Goal: Use online tool/utility: Use online tool/utility

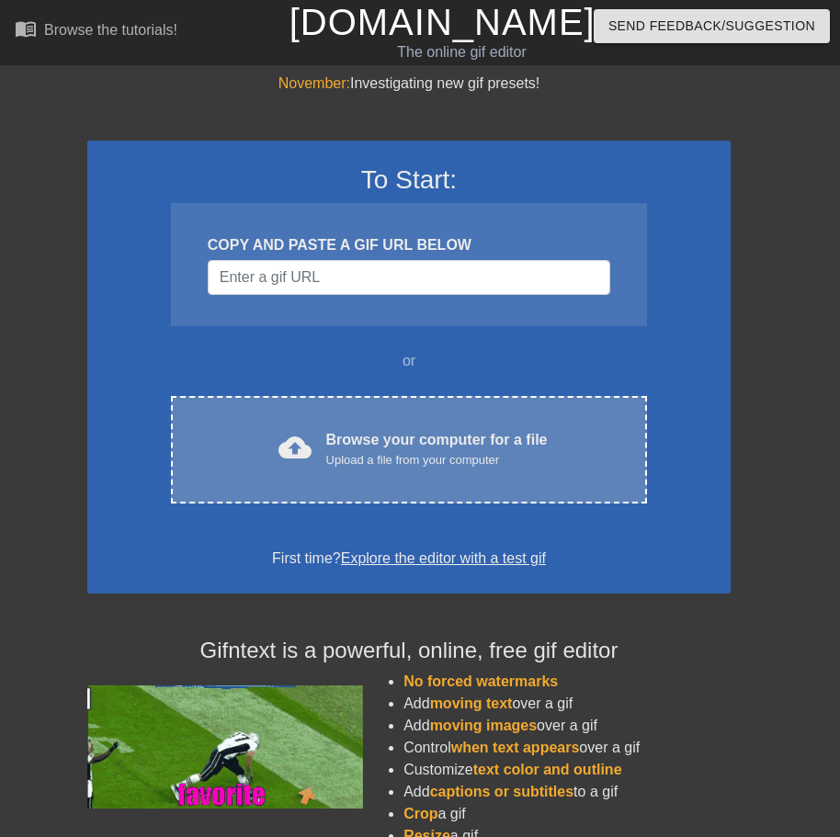
click at [313, 463] on div "cloud_upload Browse your computer for a file Upload a file from your computer" at bounding box center [409, 449] width 399 height 41
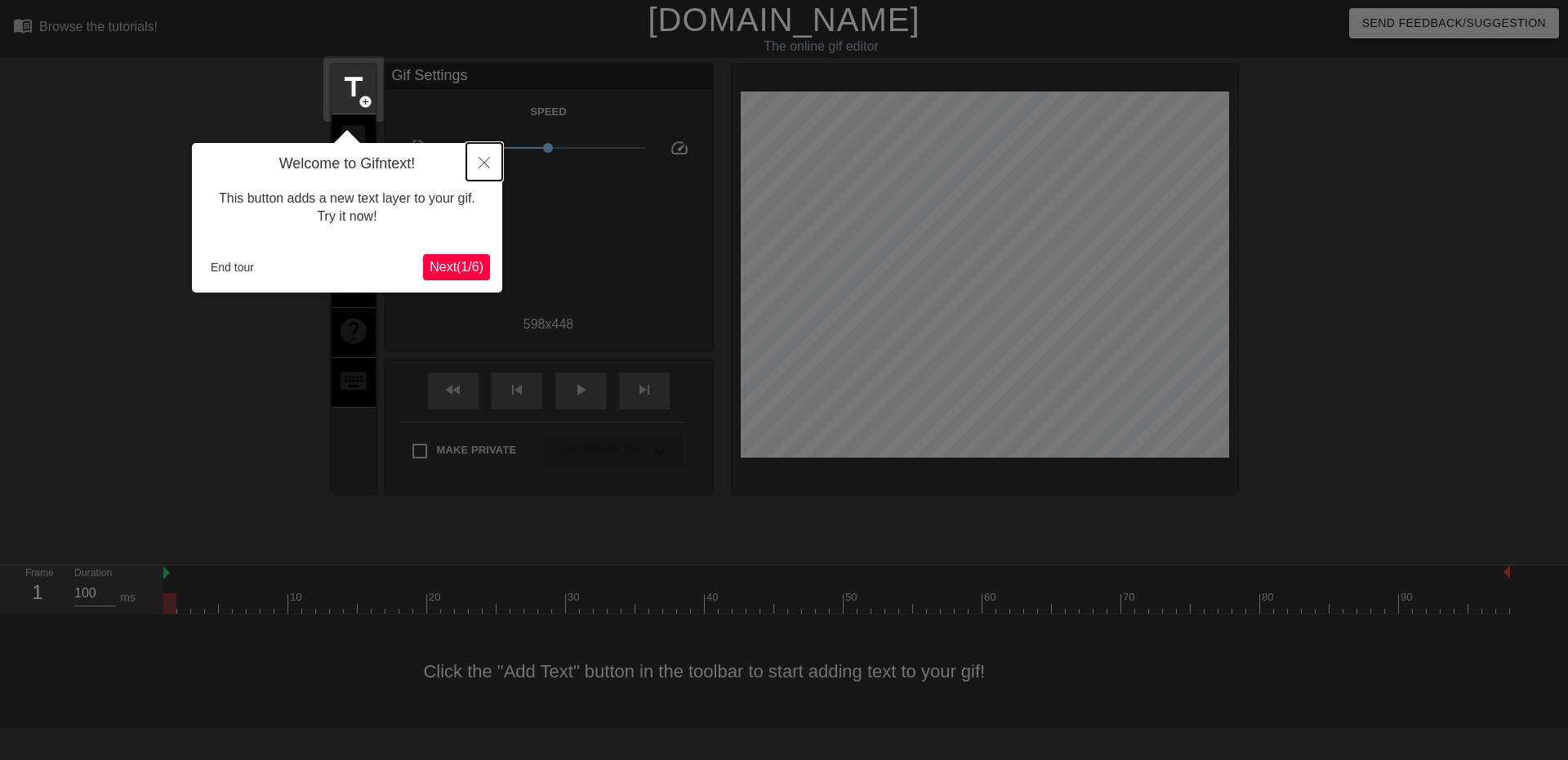
click at [483, 166] on icon "Close" at bounding box center [484, 162] width 12 height 12
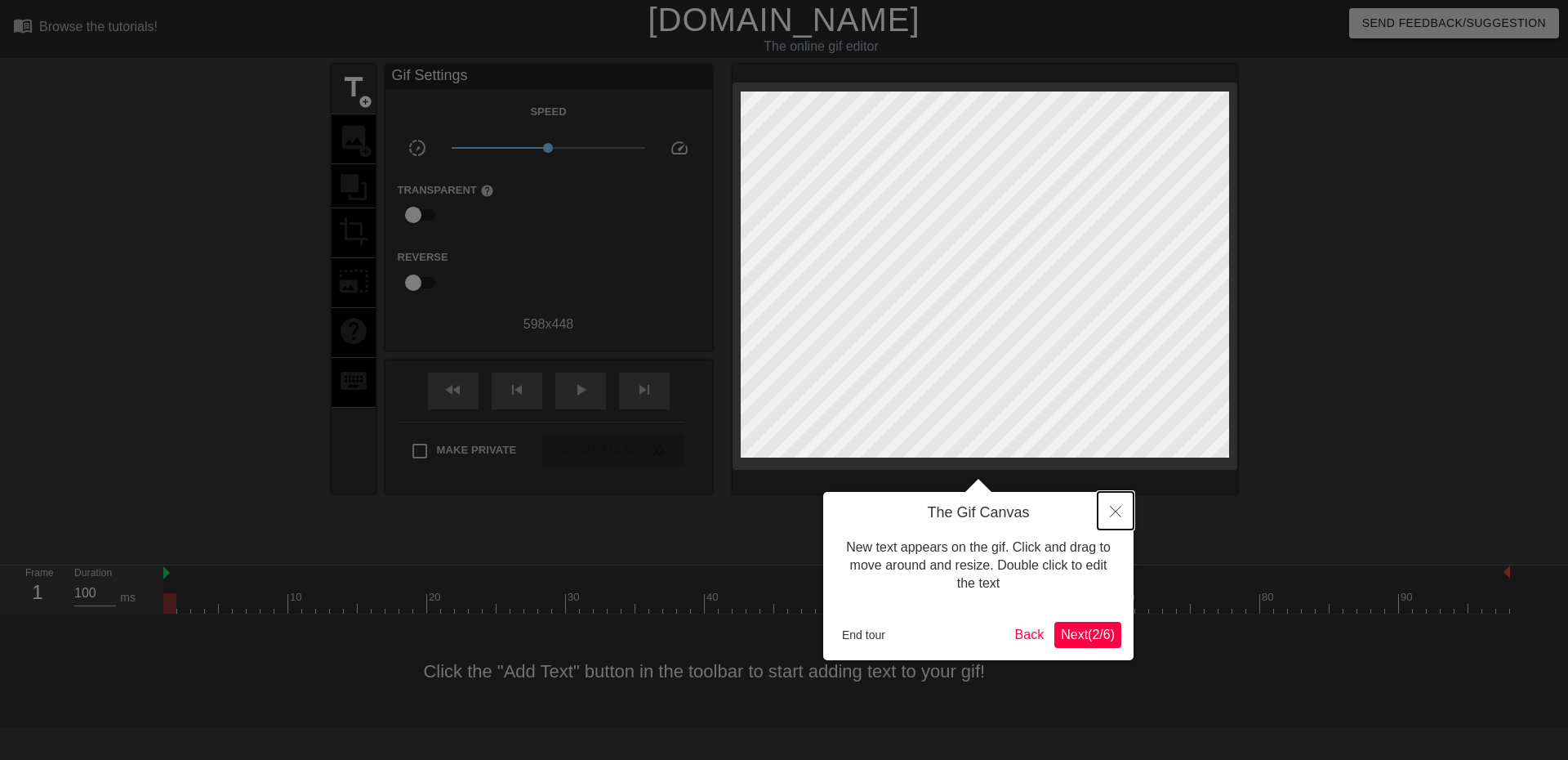
click at [1115, 506] on button "Close" at bounding box center [1116, 510] width 36 height 37
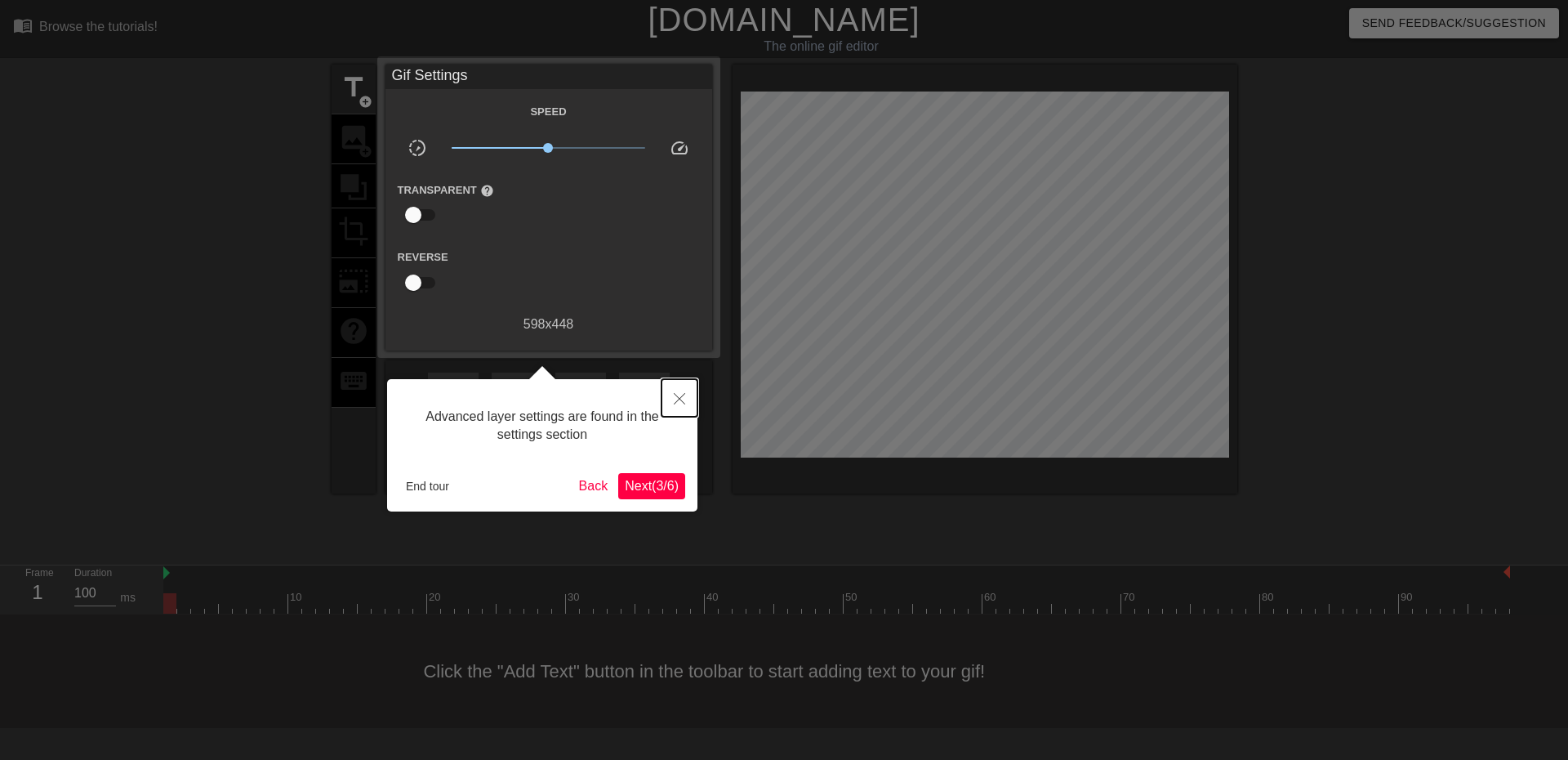
click at [677, 391] on button "Close" at bounding box center [679, 397] width 36 height 37
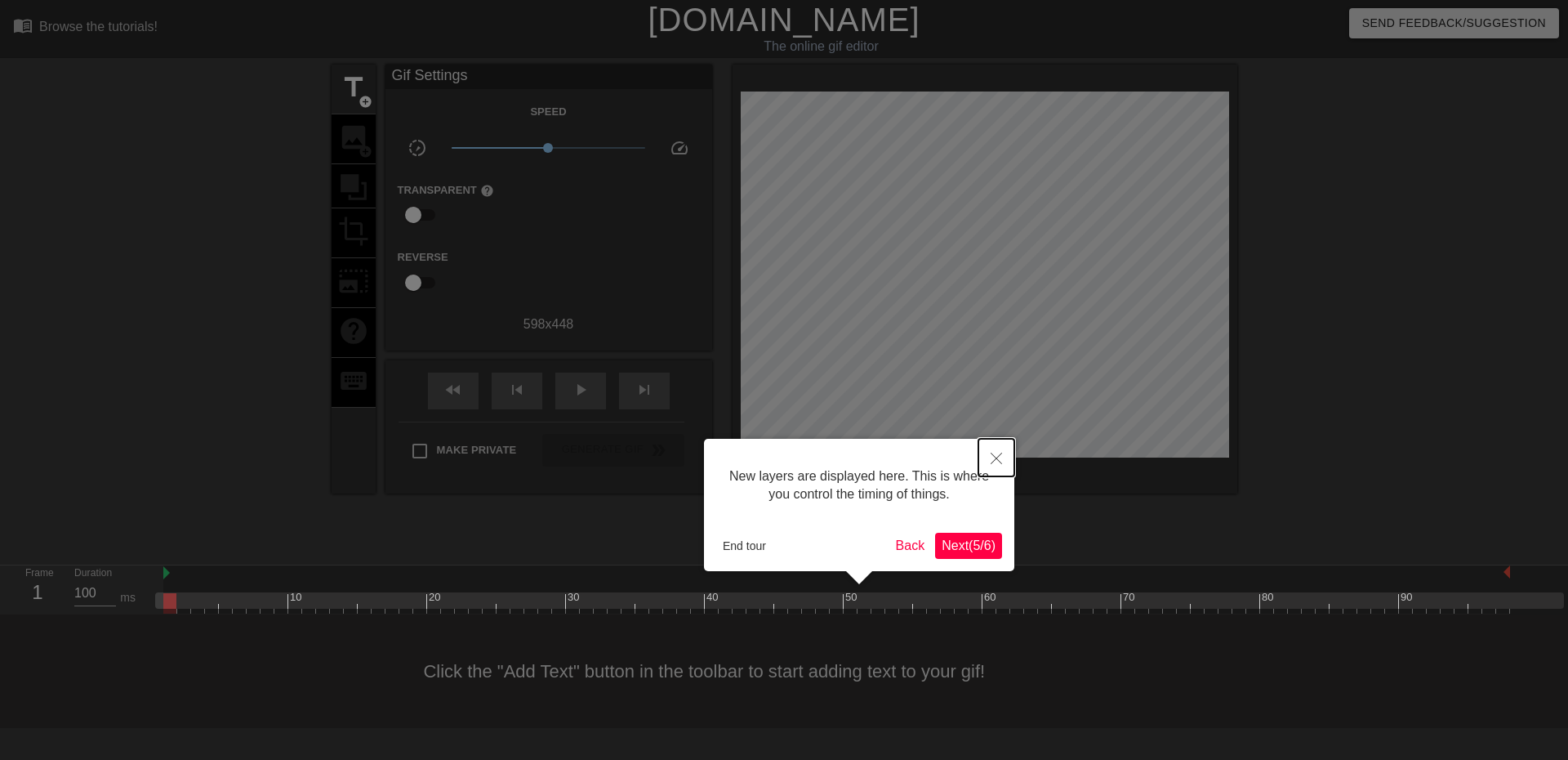
click at [991, 449] on button "Close" at bounding box center [996, 457] width 36 height 37
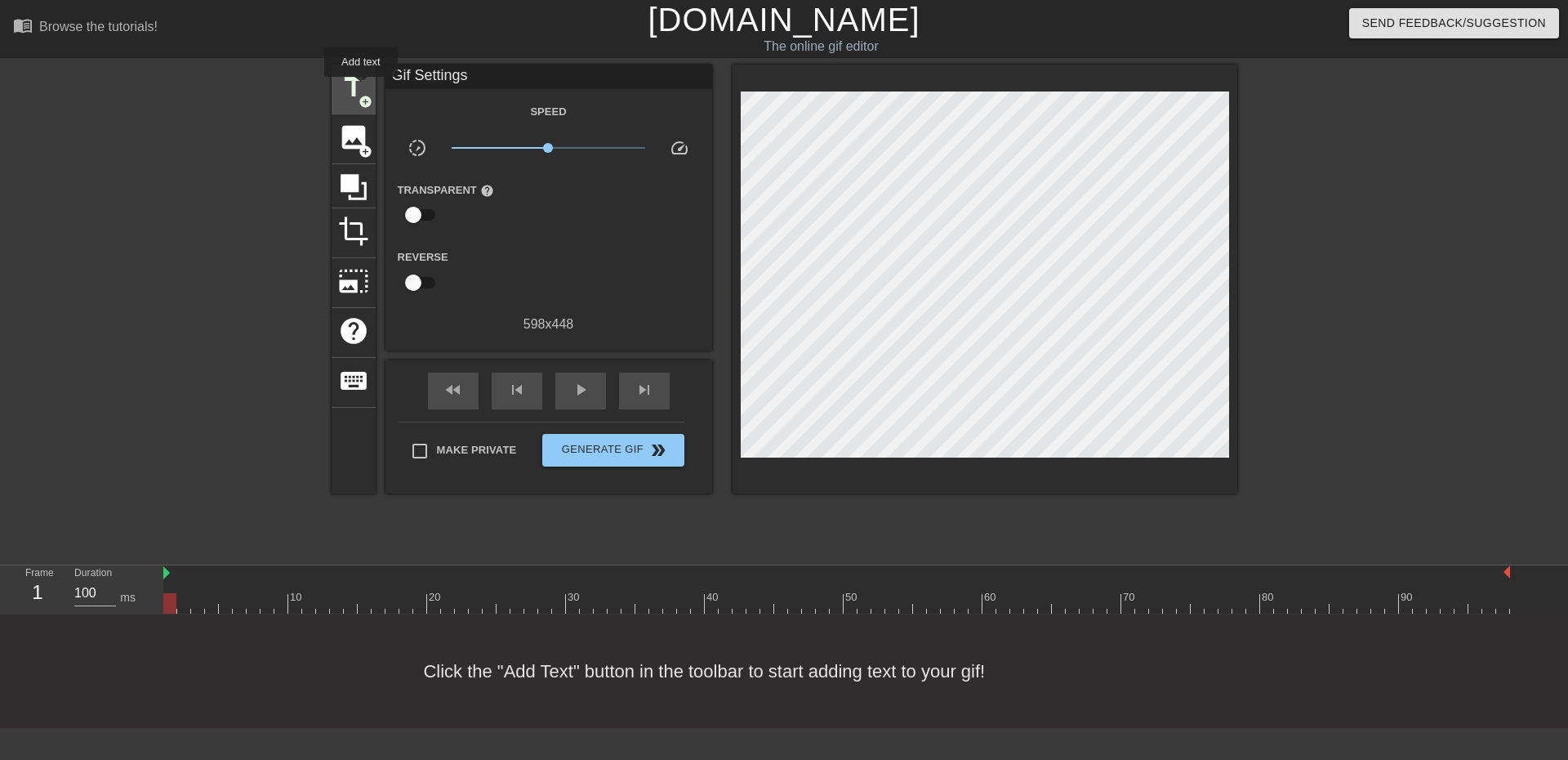
click at [356, 85] on span "title" at bounding box center [353, 87] width 31 height 31
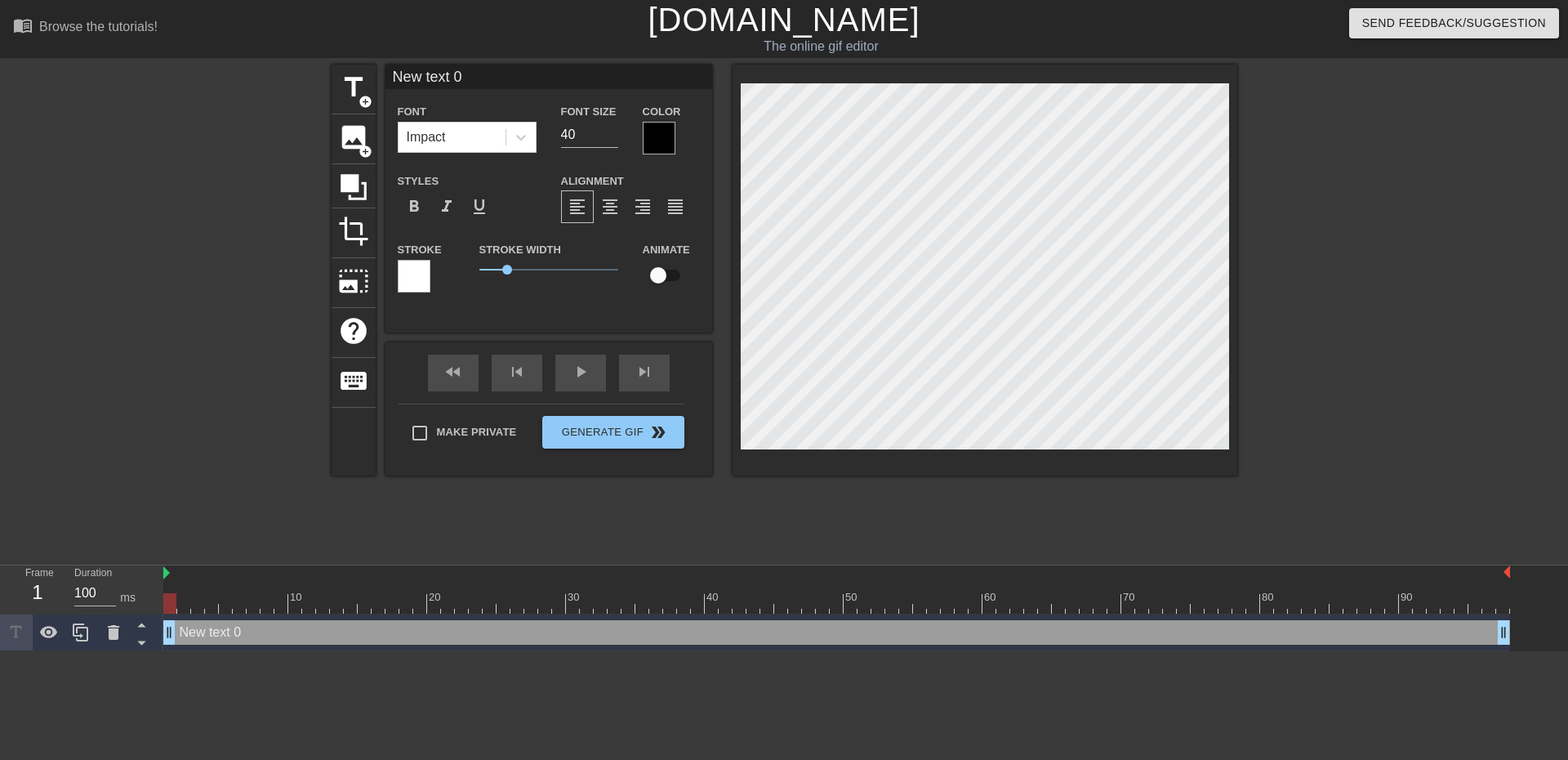
scroll to position [3, 4]
type input "M"
type textarea "M"
type input "My"
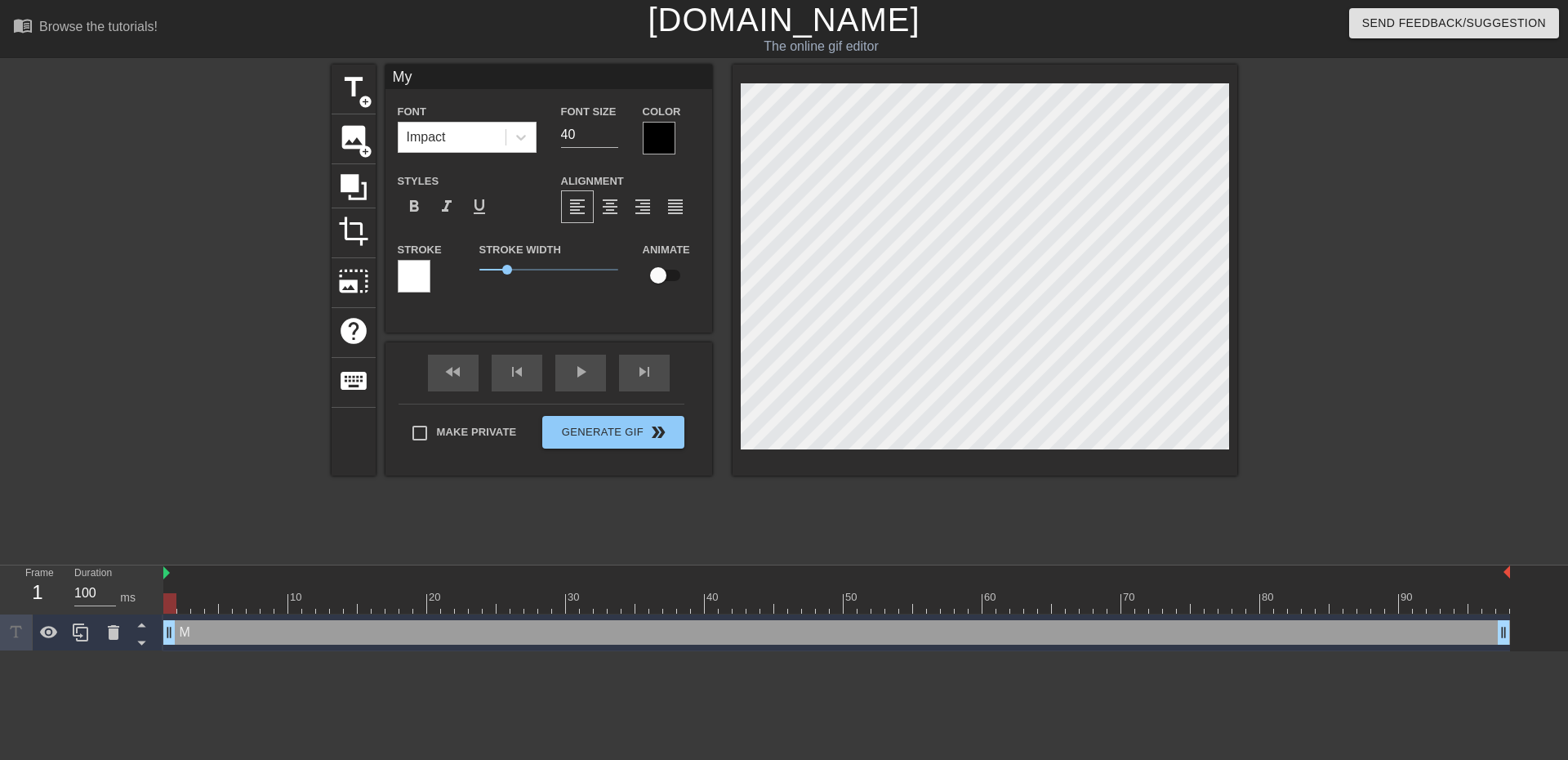
type textarea "My"
type input "My"
type textarea "My"
type input "My r"
type textarea "My r"
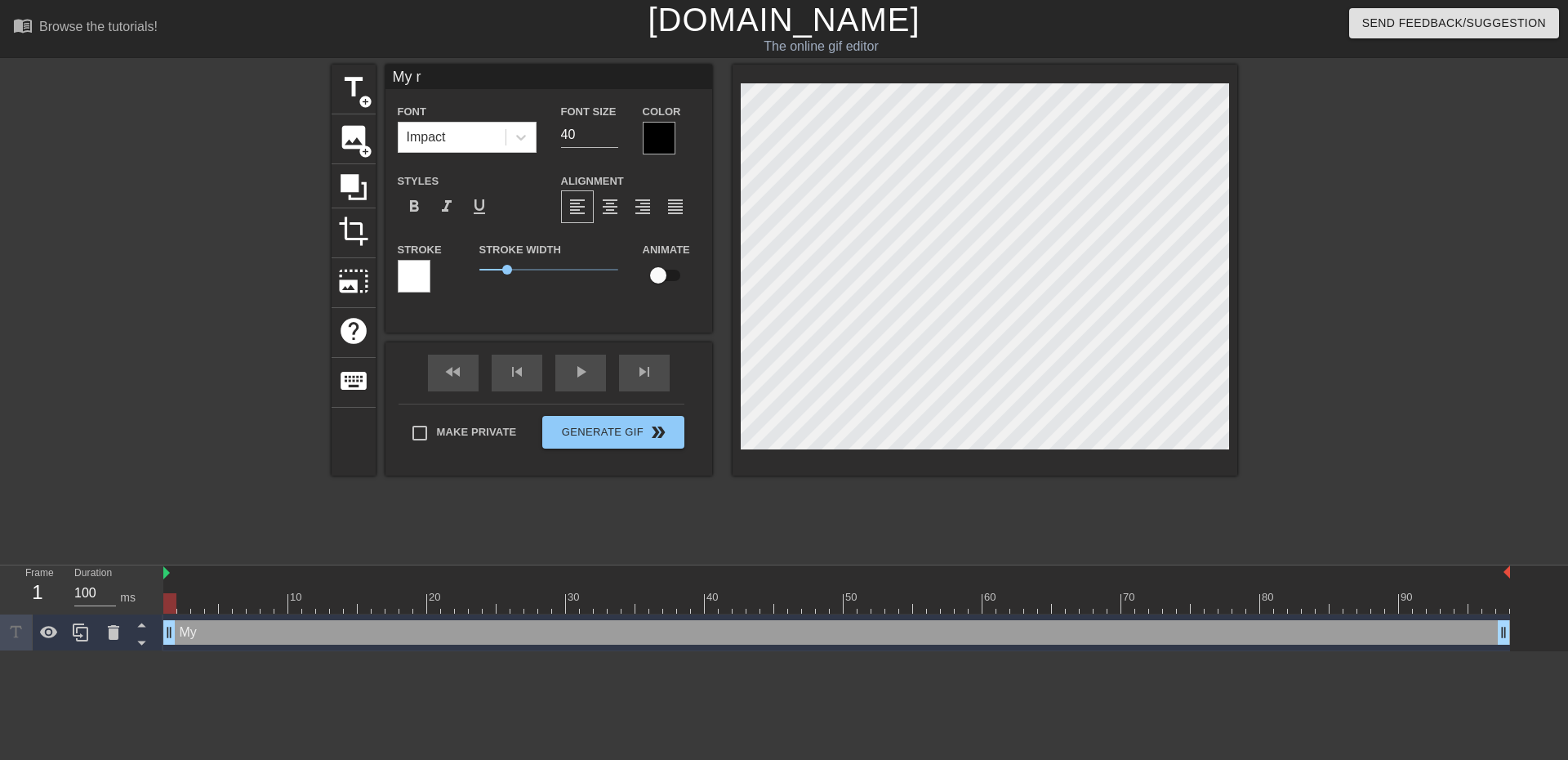
type input "My re"
type textarea "My rea"
type input "My reac"
type textarea "My reac"
type input "My react"
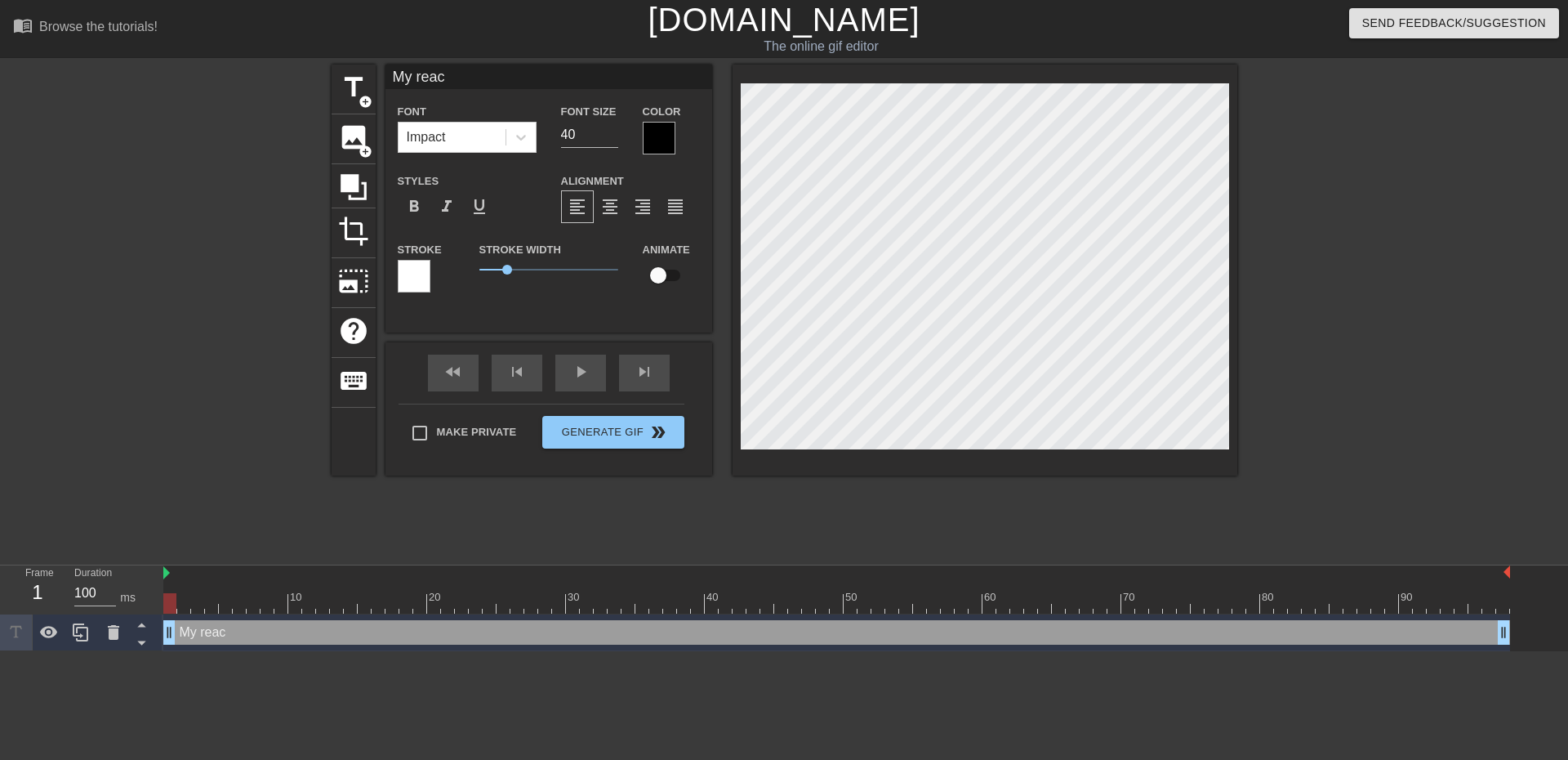
type textarea "My react"
type input "My reacti"
type textarea "My reactio"
type input "My reactiop"
type textarea "My reactiop"
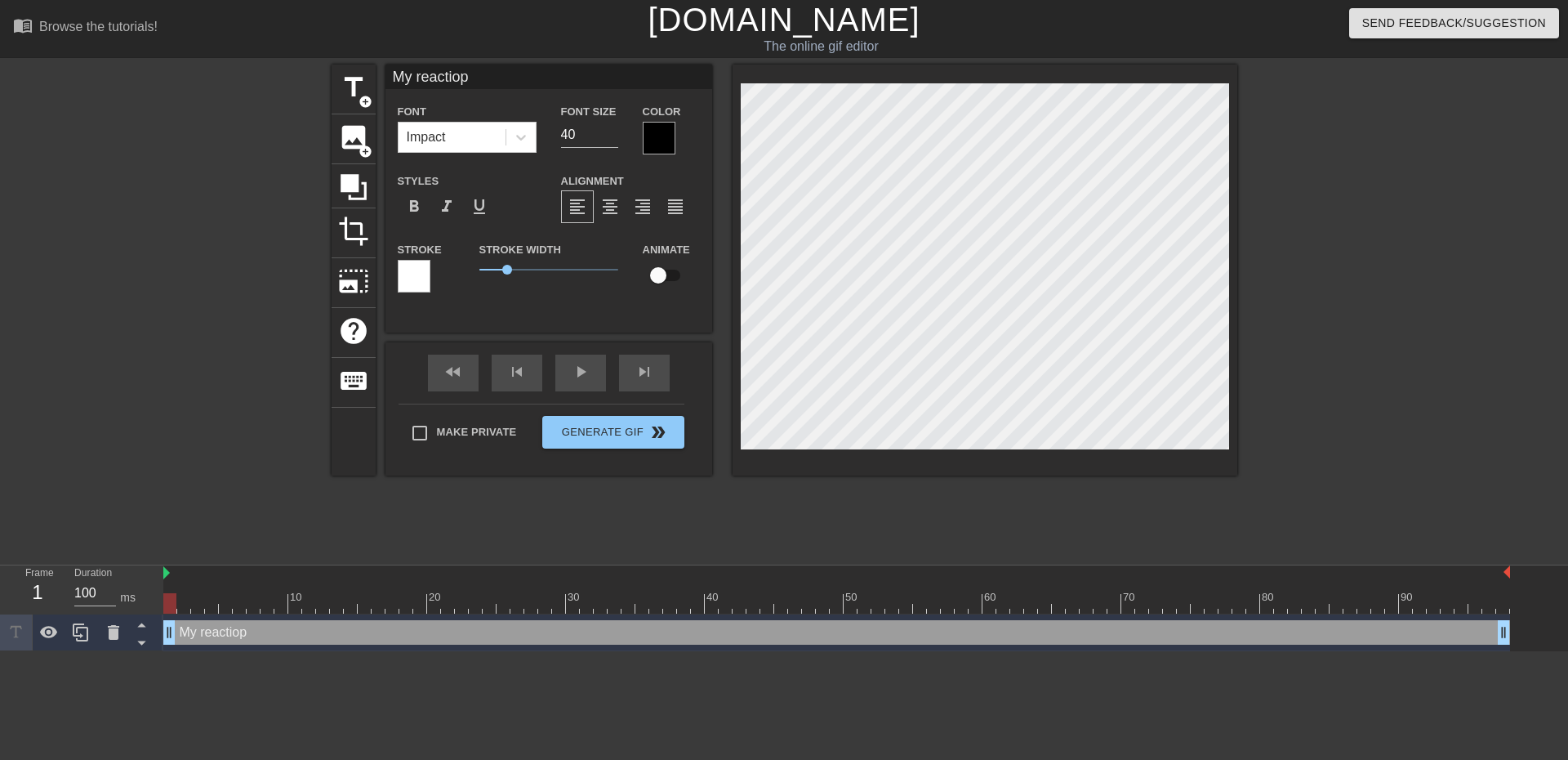
type input "My reactio"
type textarea "My reactio"
type input "My reactiom"
type textarea "My reactiom"
type input "My reactiom"
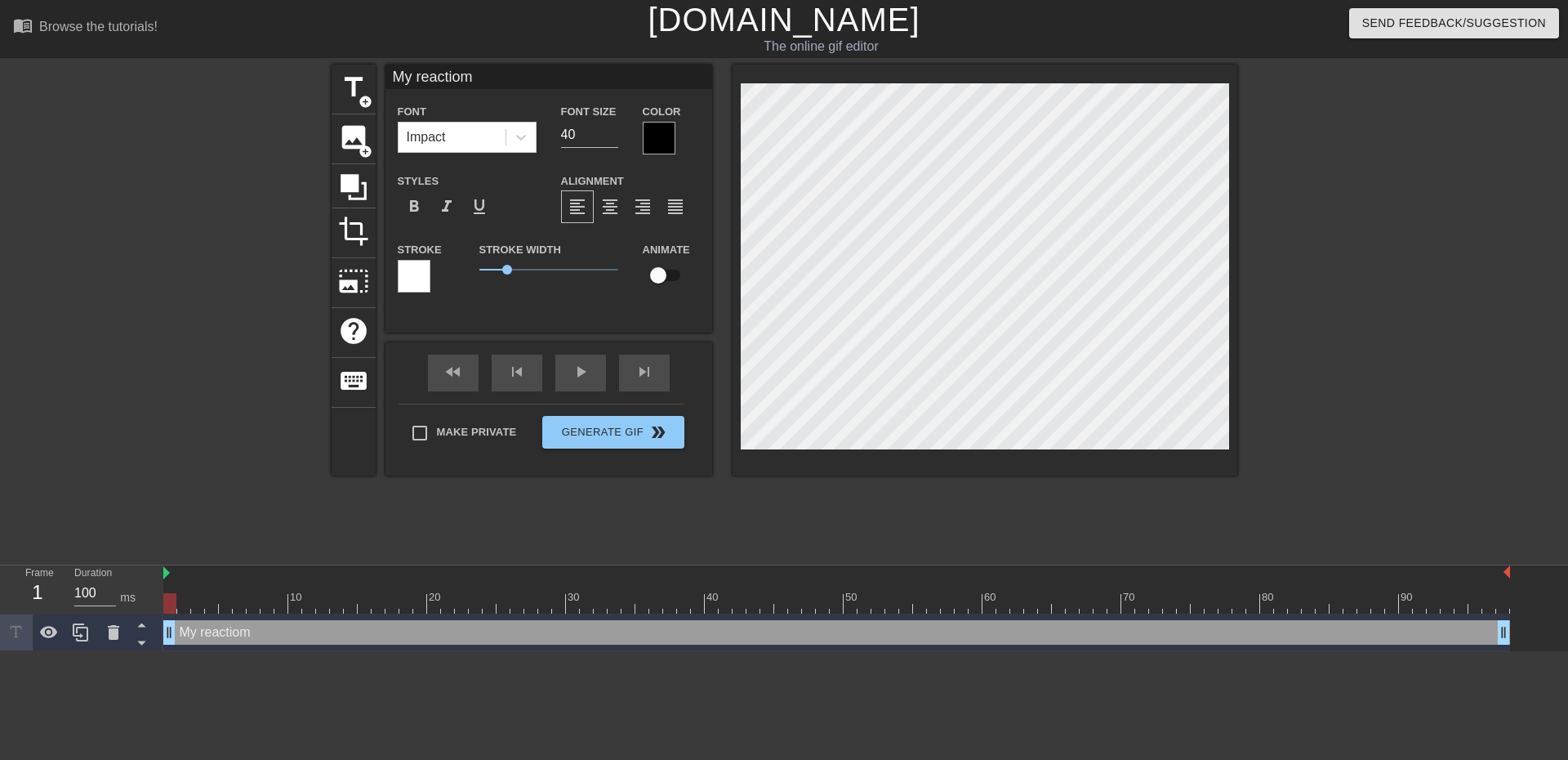
type textarea "My reactiom"
type input "My reactiom t"
type textarea "My reactiom t"
type input "My reactiom"
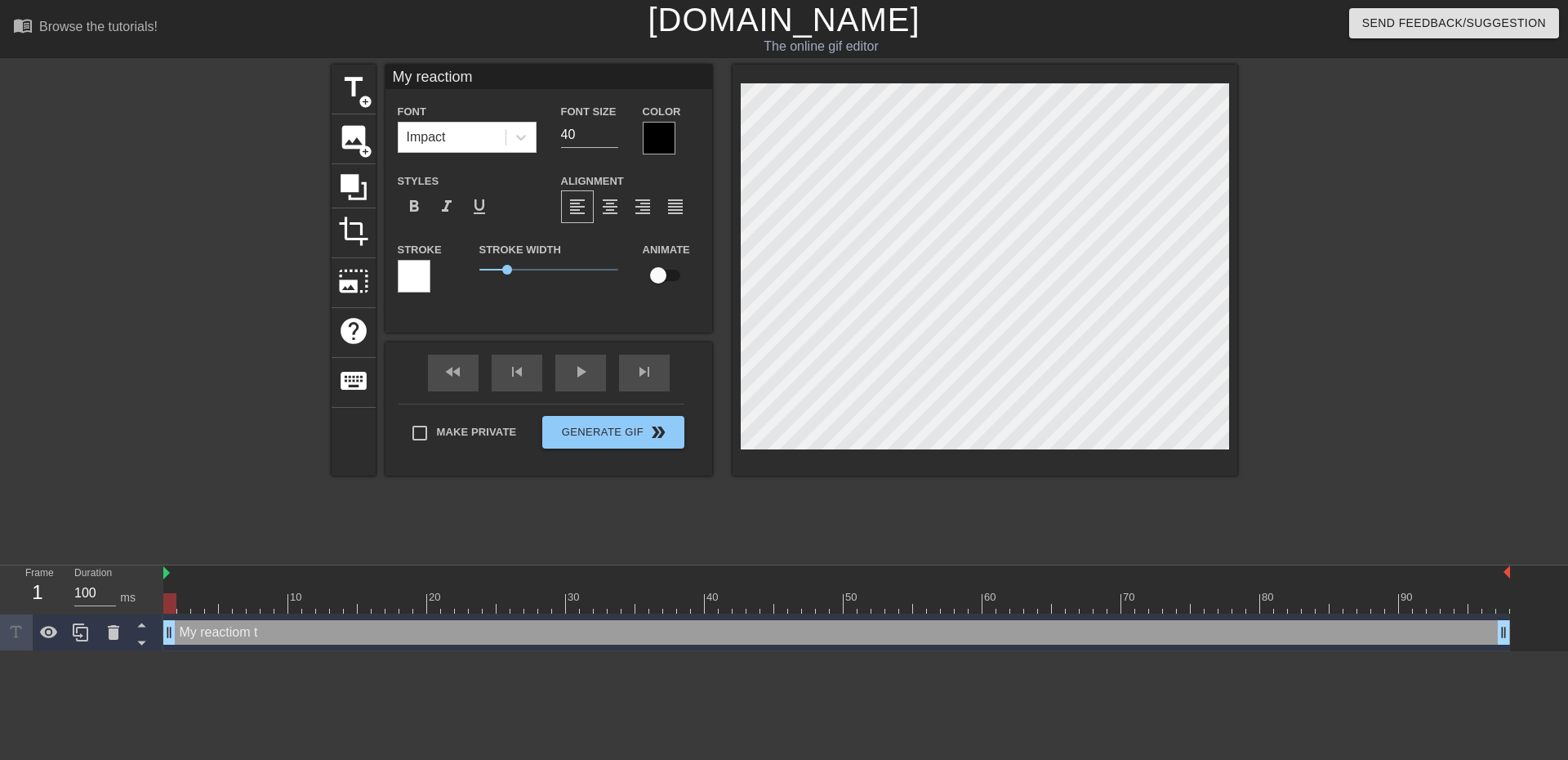
type textarea "My reactiom"
type input "My reactiom"
type textarea "My reactiom"
type input "My reactio"
type textarea "My reactio"
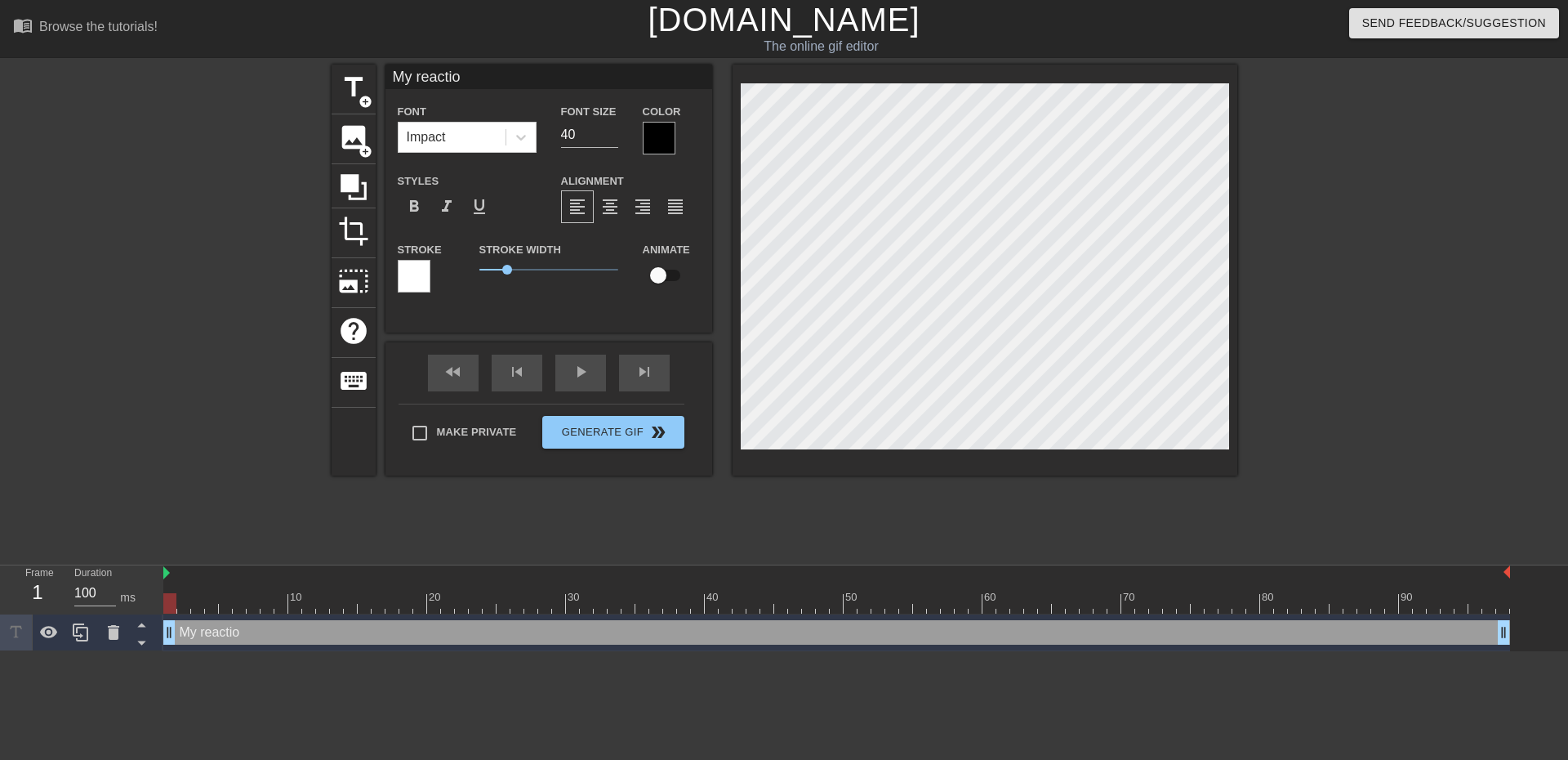
type input "My reaction"
type textarea "My reaction"
type input "My reaction"
type textarea "My reaction"
type input "My reaction t"
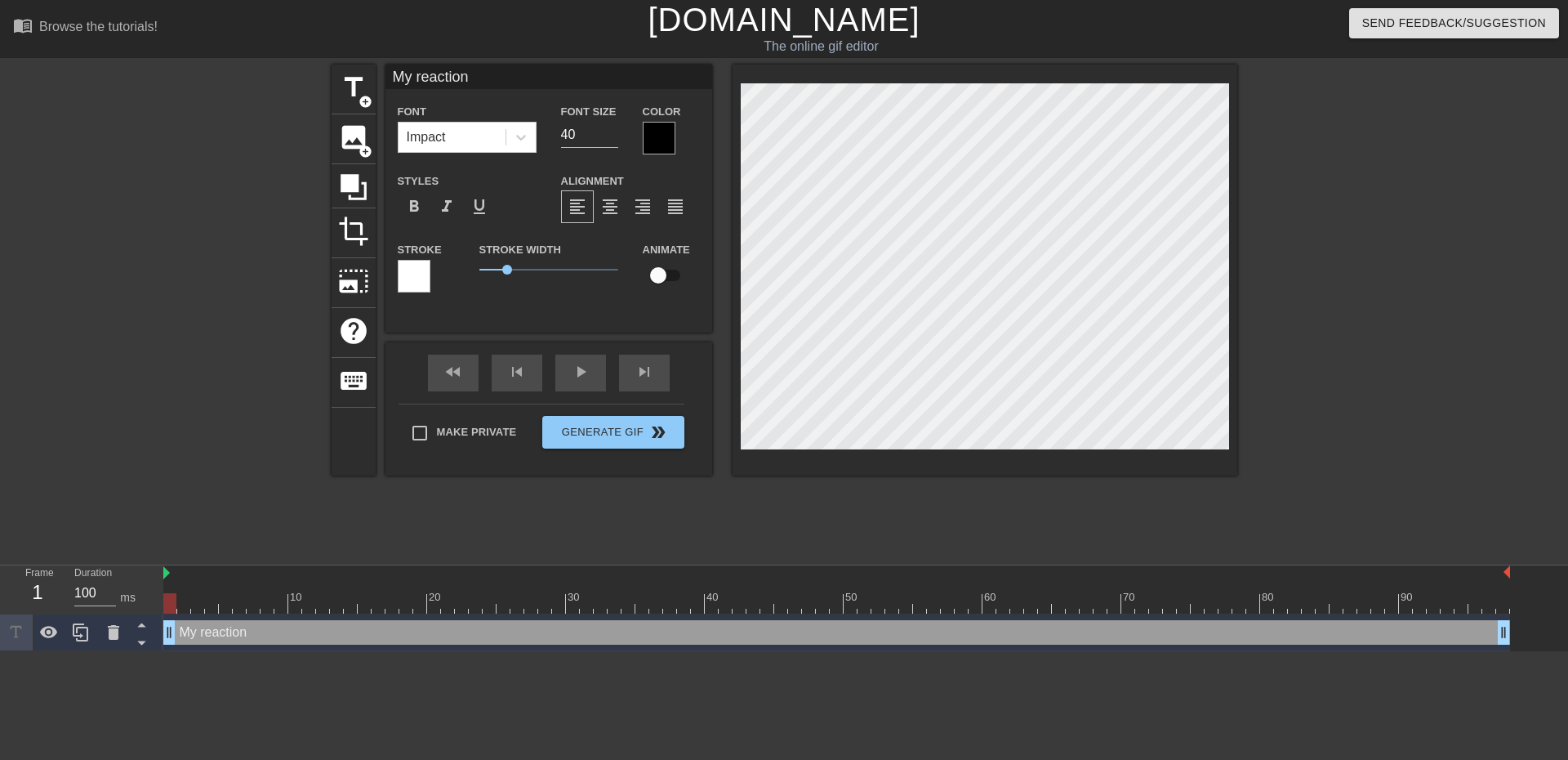
type textarea "My reaction t"
type input "My reaction t"
type textarea "My reaction t"
type input "My reaction t"
type textarea "My reaction t"
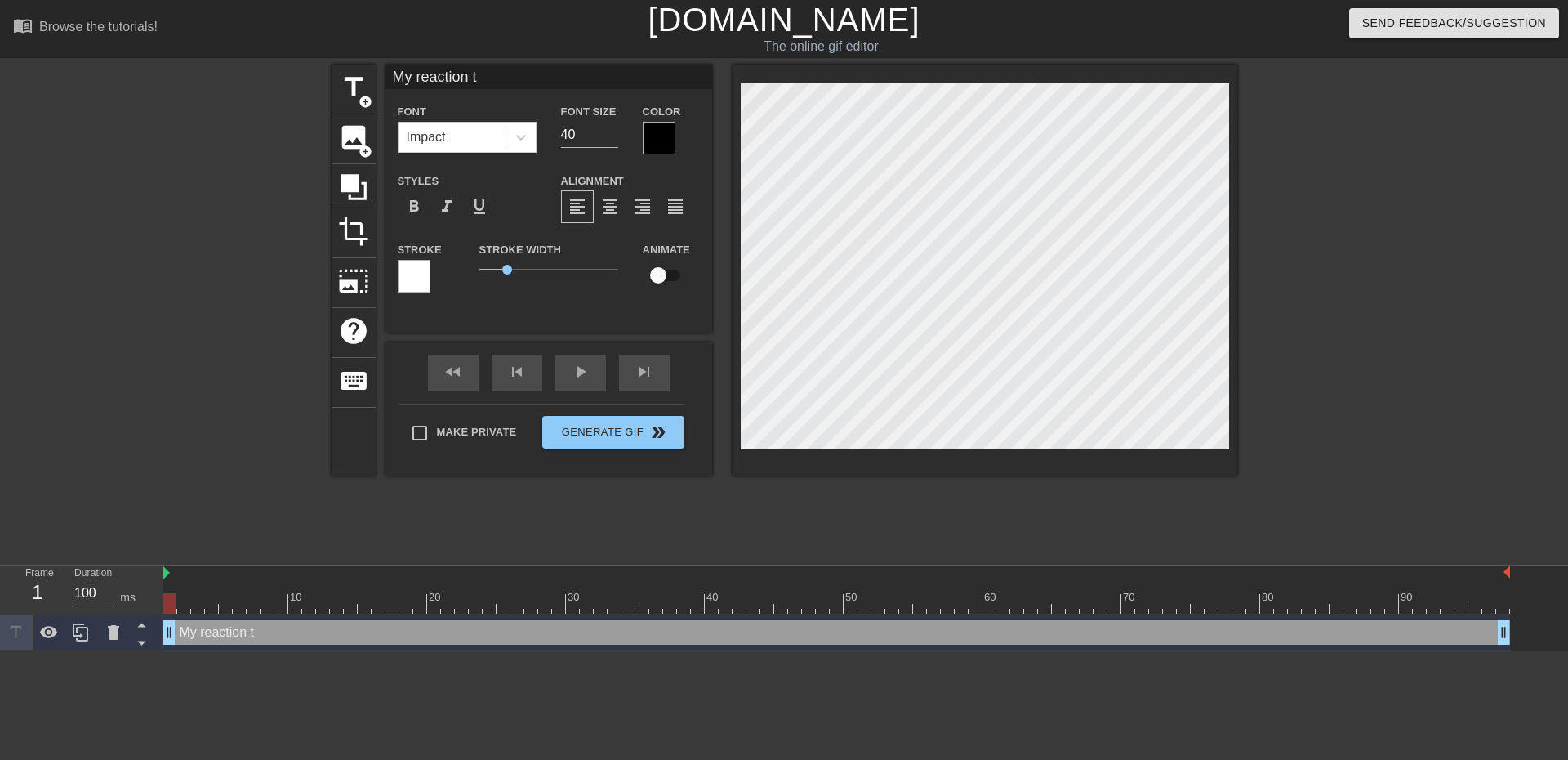
type input "My reaction to"
type textarea "My reaction to"
type input "My reaction to"
type textarea "My reaction to"
type input "My reaction to t"
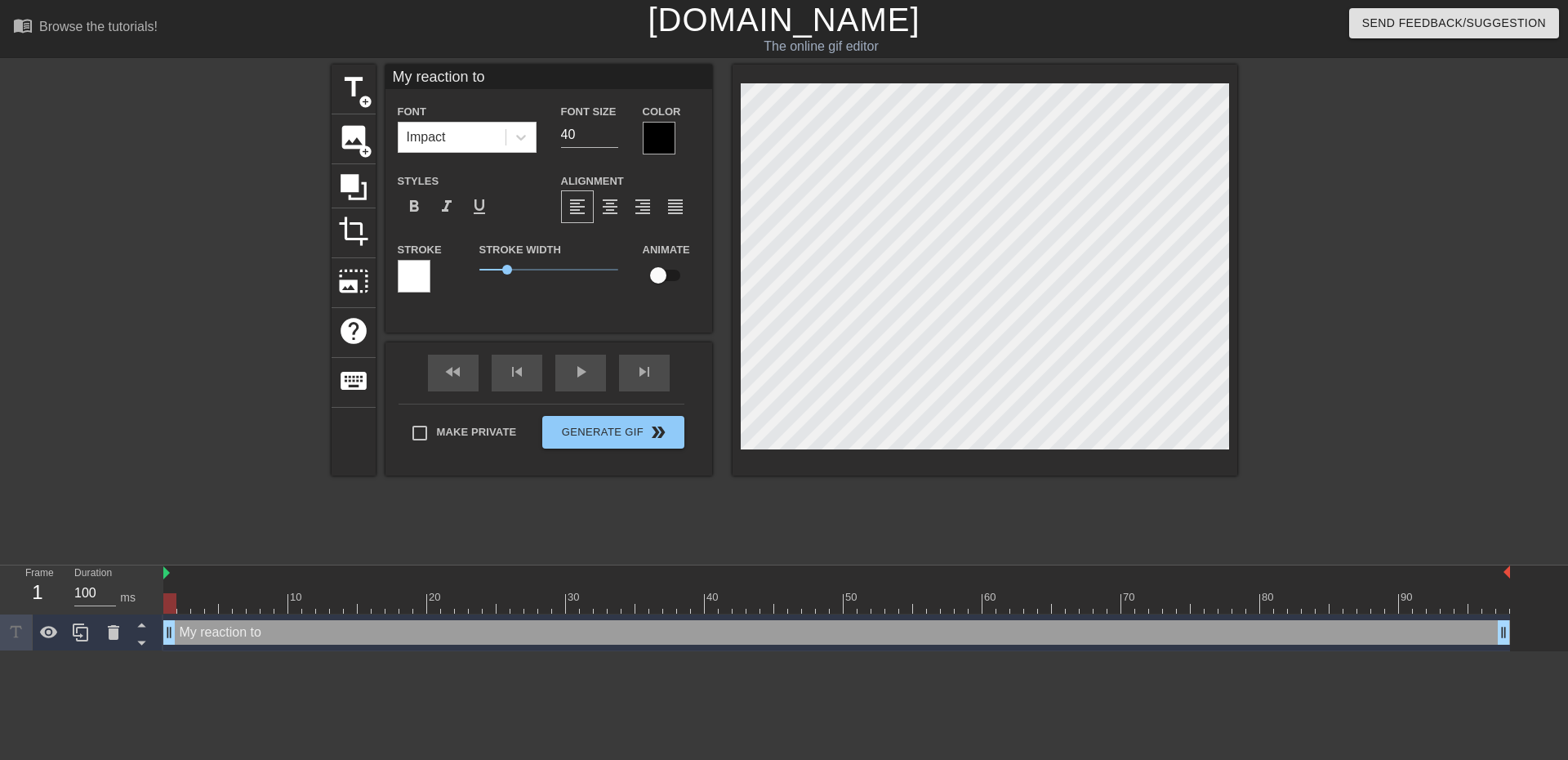
type textarea "My reaction to t"
type input "My reaction to th"
type textarea "My reaction to tha"
type input "My reaction to that"
type textarea "My reaction to that"
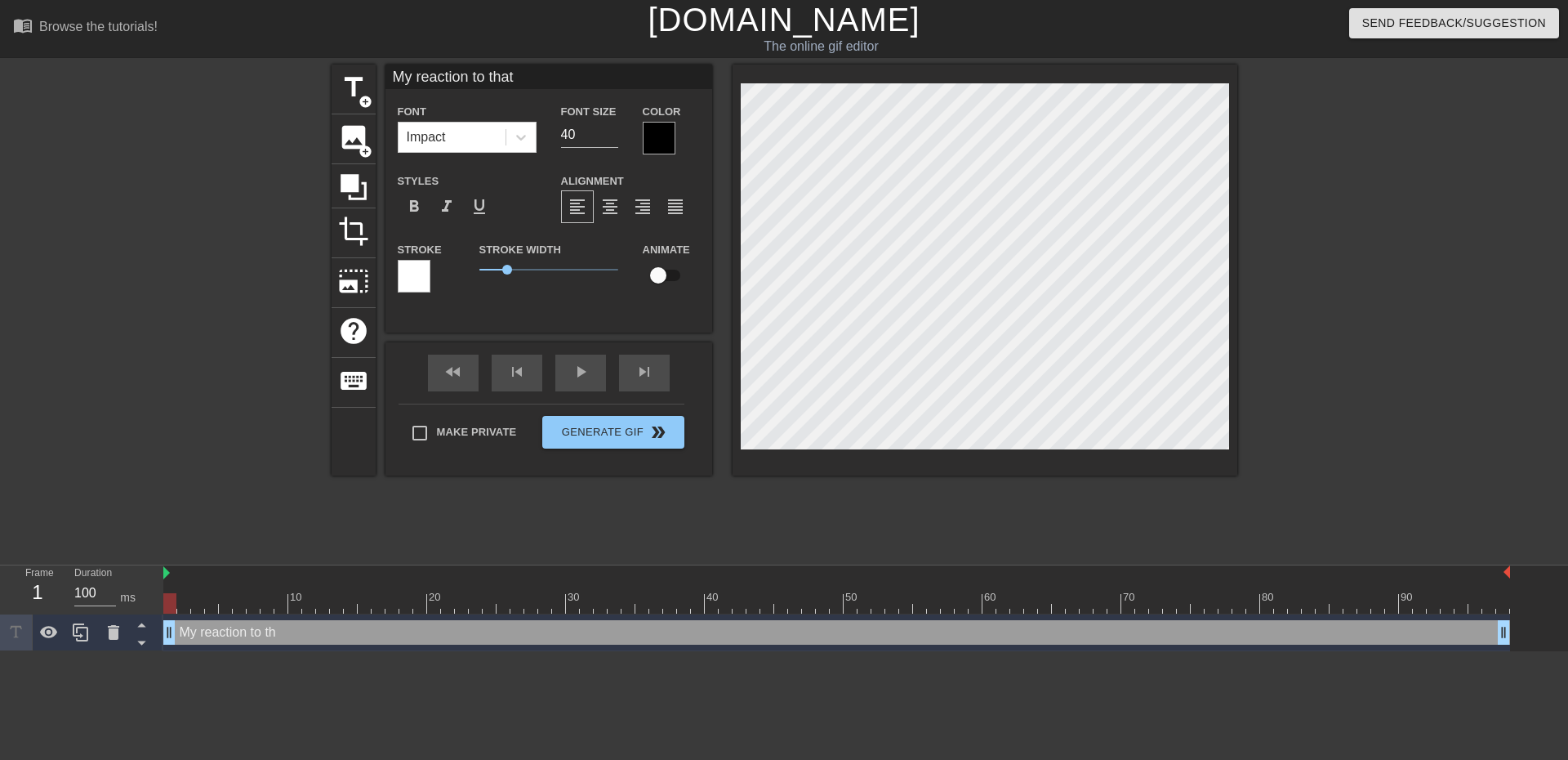
type input "My reaction to that"
type textarea "My reaction to that"
type input "My reaction to that i"
type textarea "My reaction to that i"
type input "My reaction to that in"
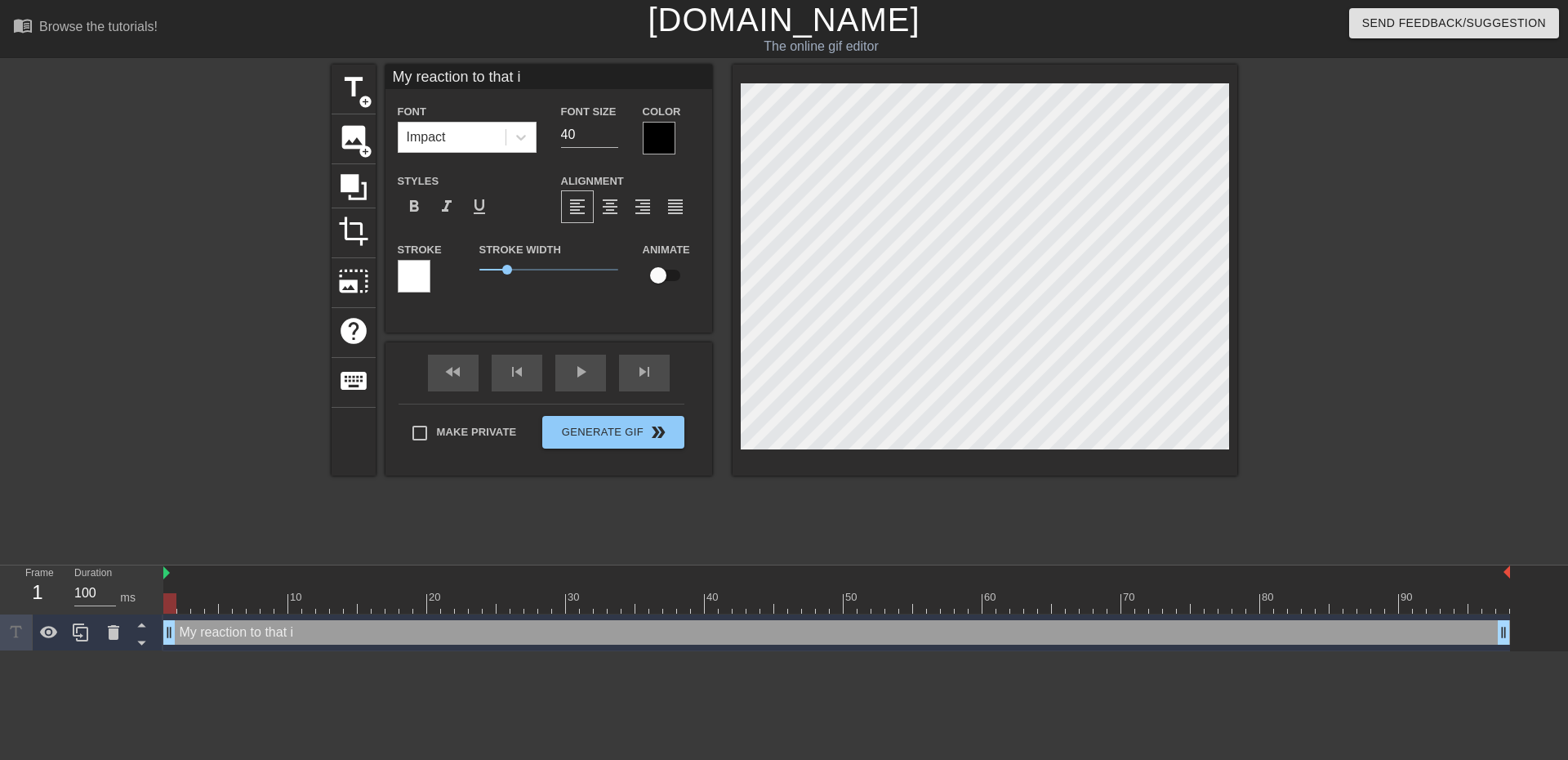
type textarea "My reaction to that in"
type input "My reaction to that inf"
type textarea "My reaction to that inf"
type input "My reaction to that info"
type textarea "My reaction to that info"
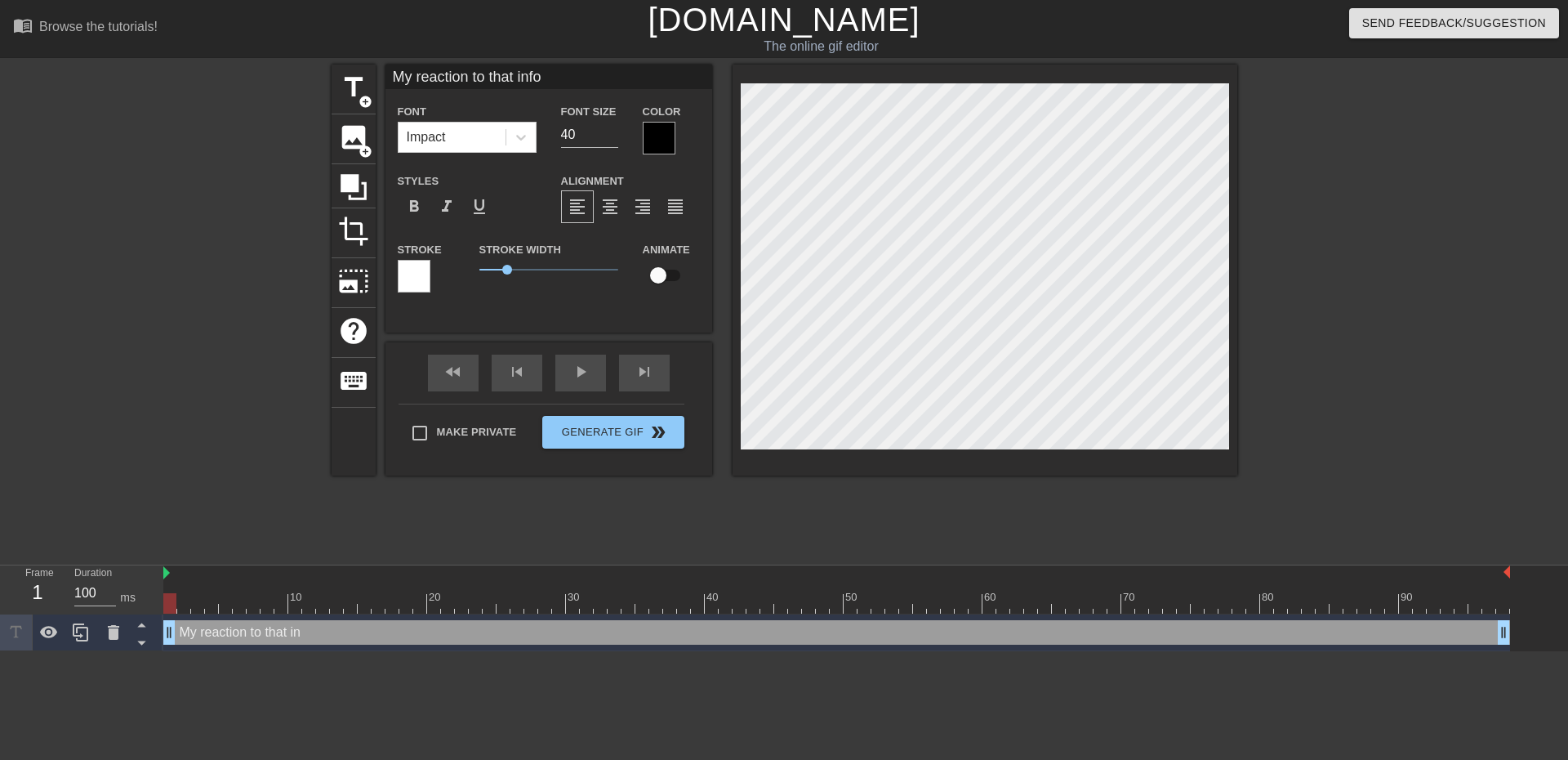
type input "My reaction to that infor"
type textarea "My reaction to that infor"
type input "My reaction to that inform"
type textarea "My reaction to that inform"
type input "My reaction to that informa"
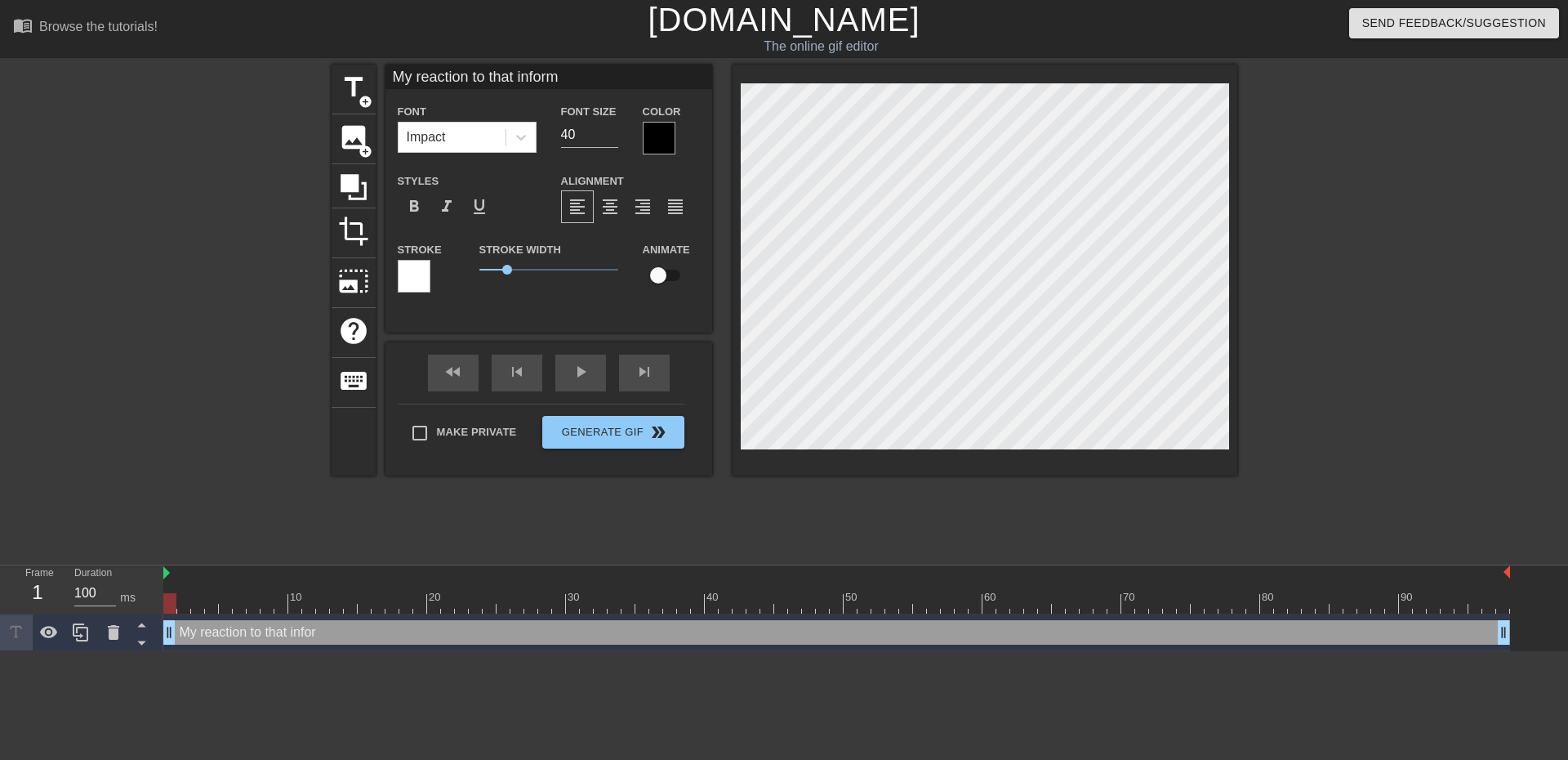
type textarea "My reaction to that informa"
type input "My reaction to that informat"
type textarea "My reaction to that informat"
type input "My reaction to that informati"
type textarea "My reaction to that informati"
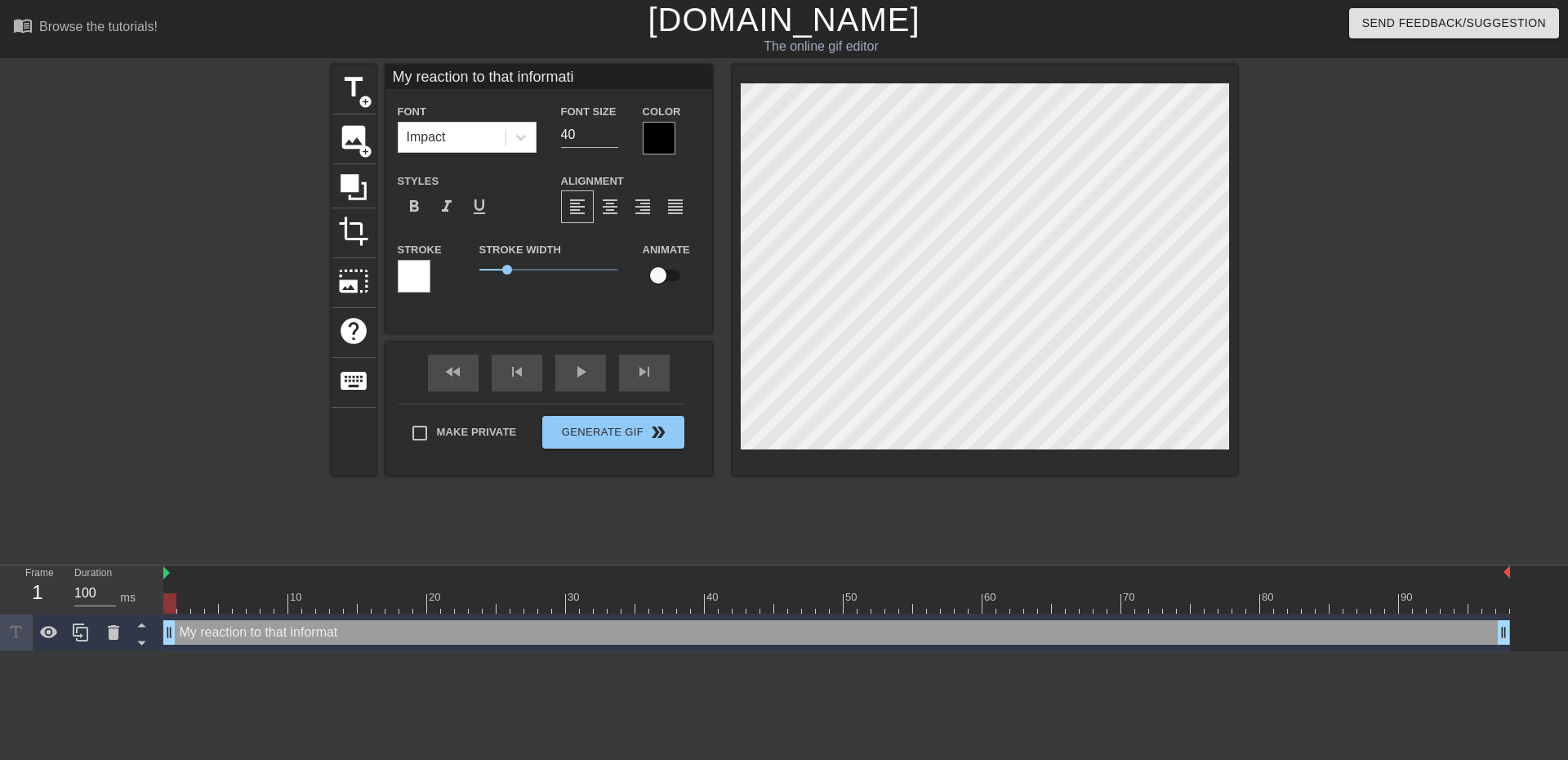
type input "My reaction to that informatio"
type textarea "My reaction to that informatio"
type input "My reaction to that information"
type textarea "My reaction to that information"
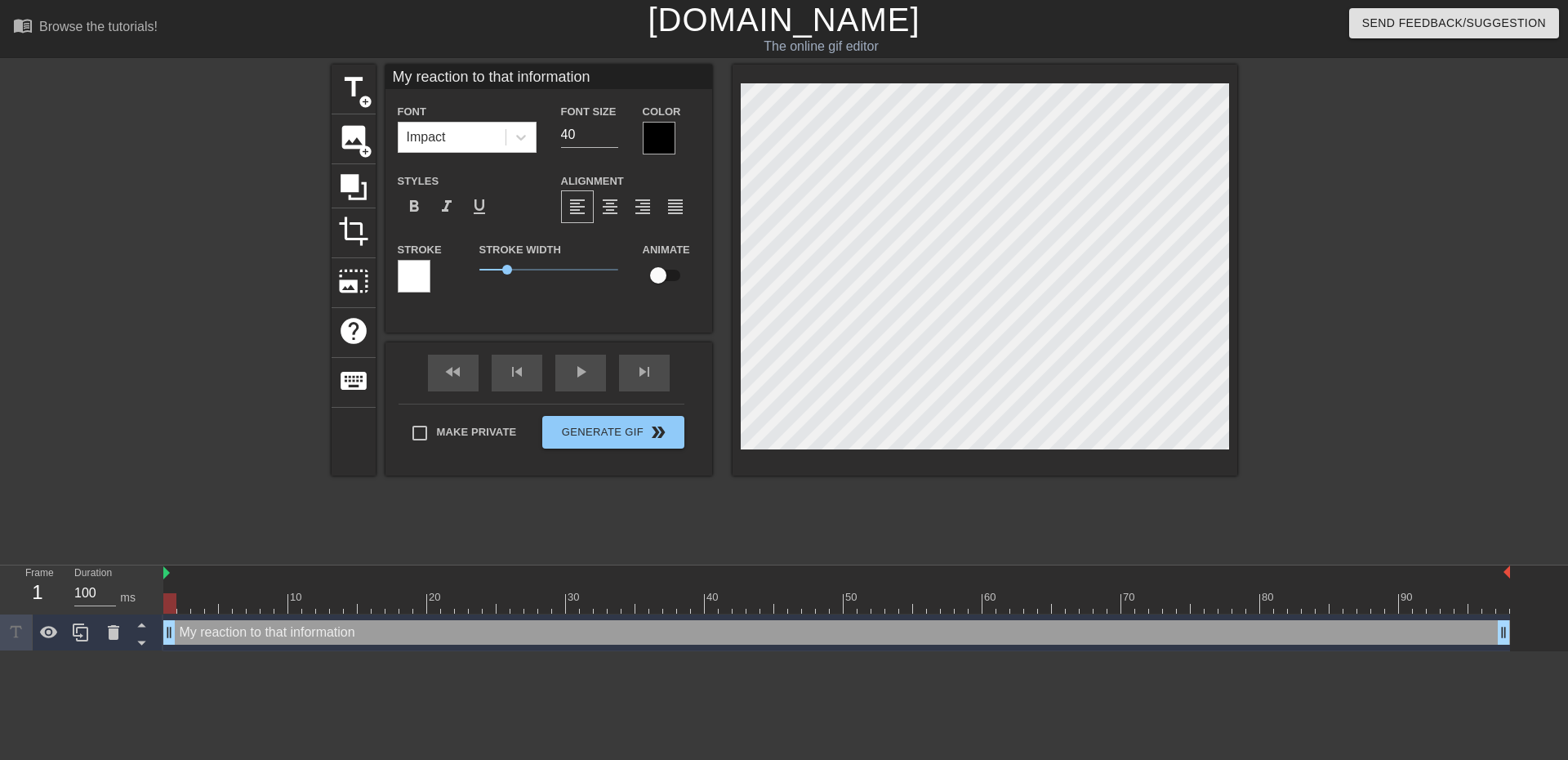
click at [1319, 234] on div "title add_circle image add_circle crop photo_size_select_large help keyboard My…" at bounding box center [784, 309] width 1568 height 490
click at [571, 135] on input "40" at bounding box center [589, 134] width 57 height 26
type input "4"
type input "39"
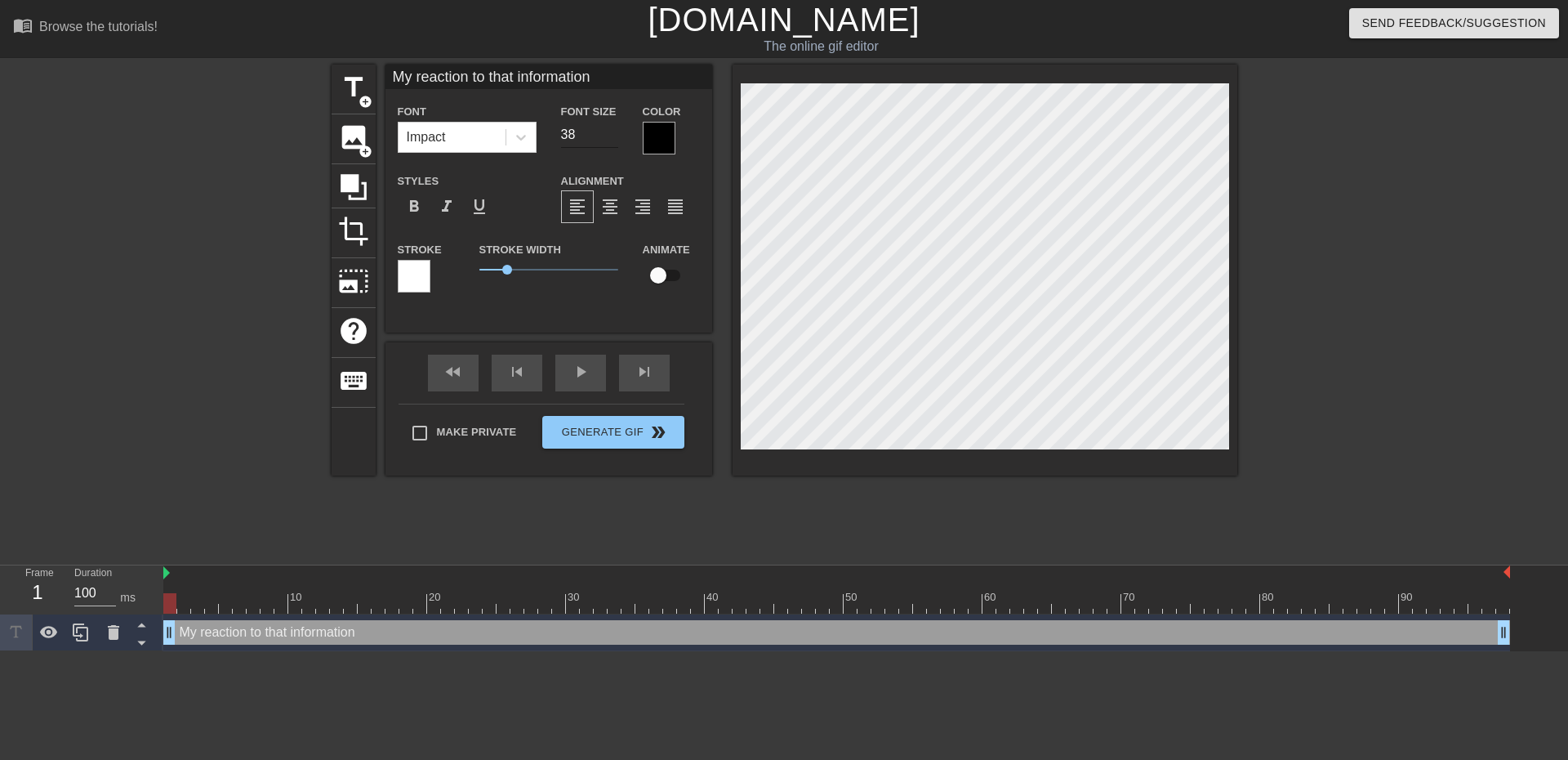
click at [609, 138] on input "38" at bounding box center [589, 134] width 57 height 26
type input "37"
click at [609, 138] on input "37" at bounding box center [589, 134] width 57 height 26
click at [658, 131] on div at bounding box center [659, 138] width 33 height 33
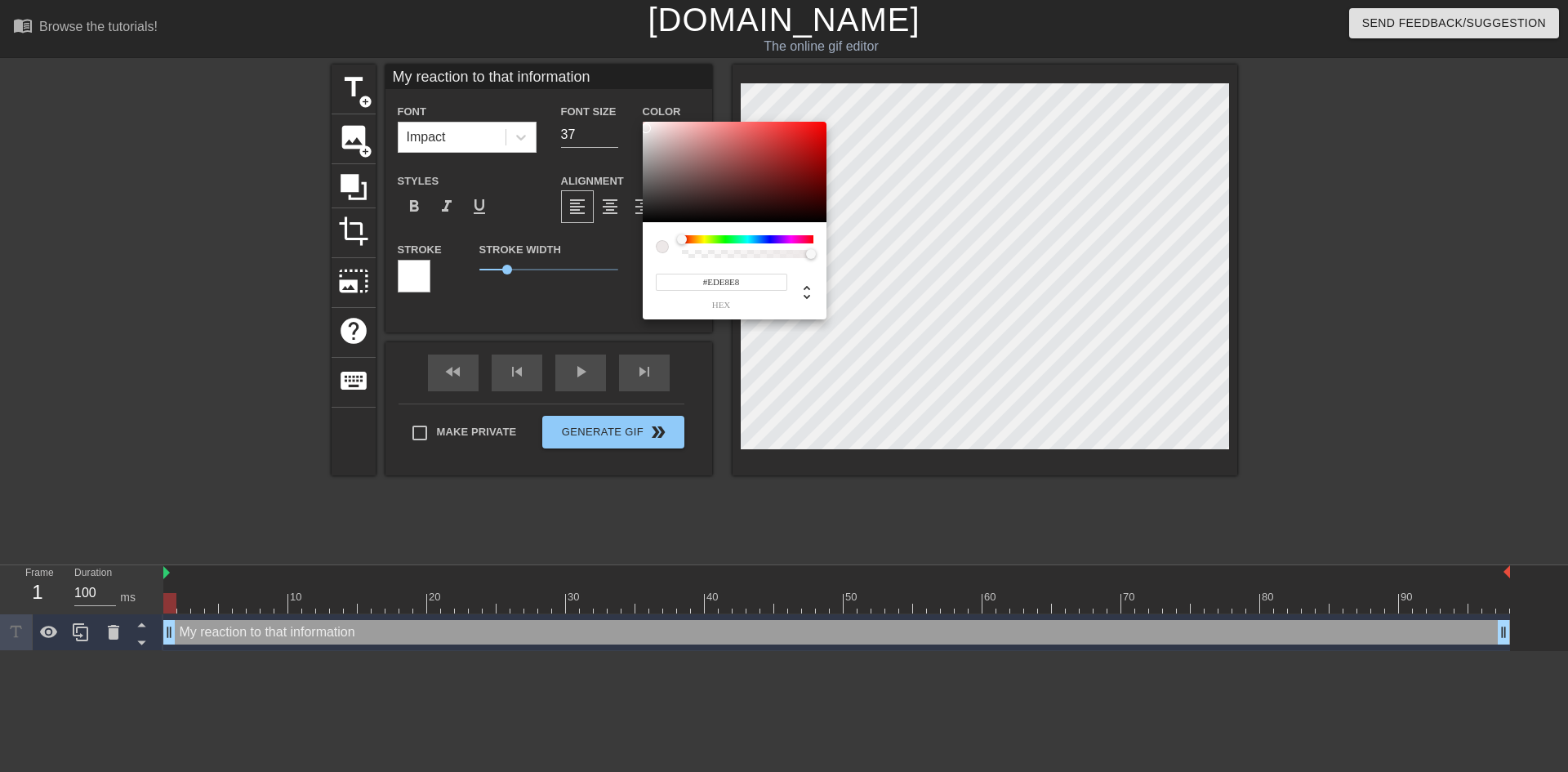
type input "#FFFFFF"
drag, startPoint x: 636, startPoint y: 125, endPoint x: 618, endPoint y: 106, distance: 26.2
click at [618, 106] on div "#FFFFFF hex" at bounding box center [784, 386] width 1568 height 772
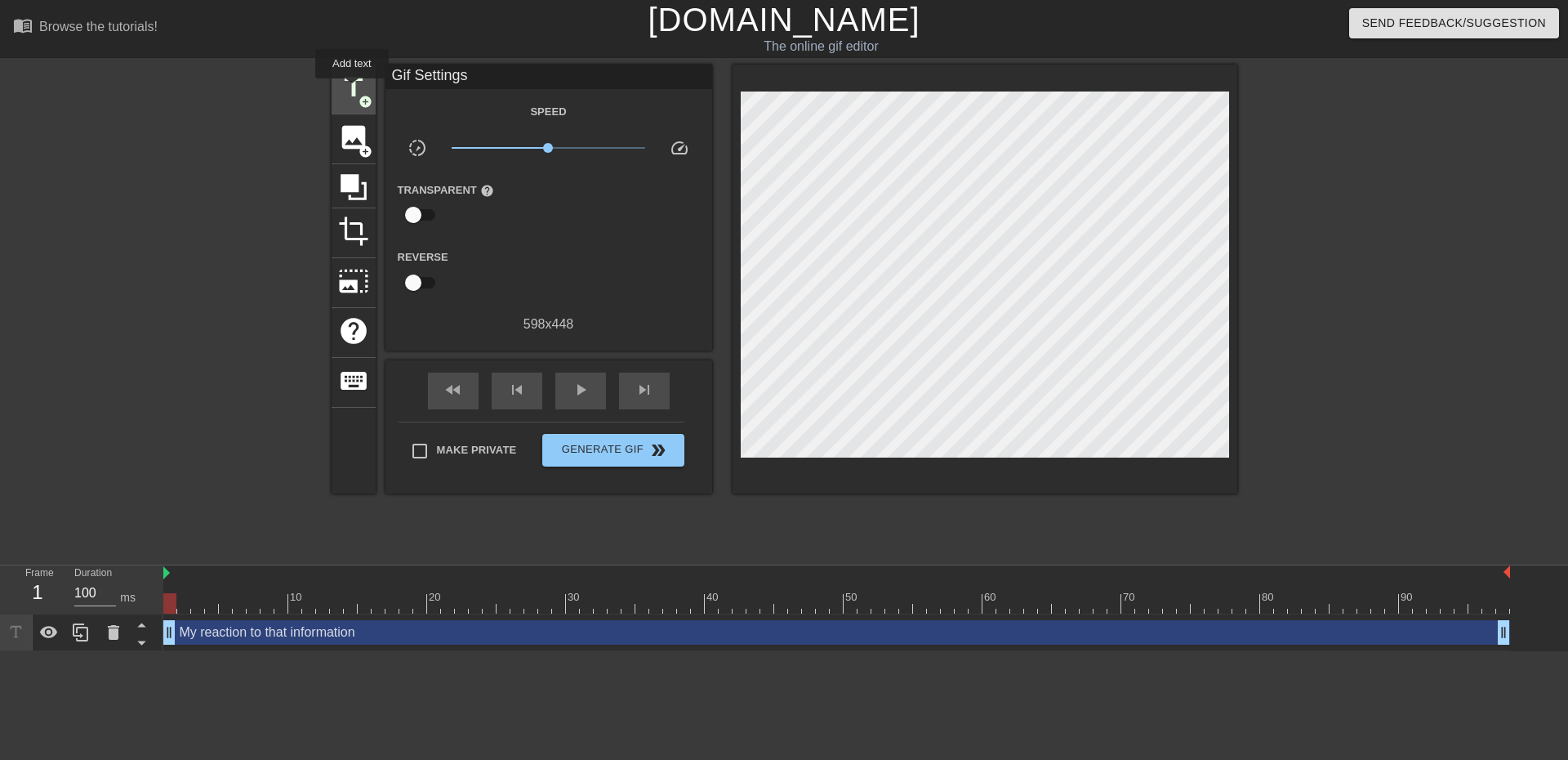
click at [351, 88] on span "title" at bounding box center [353, 87] width 31 height 31
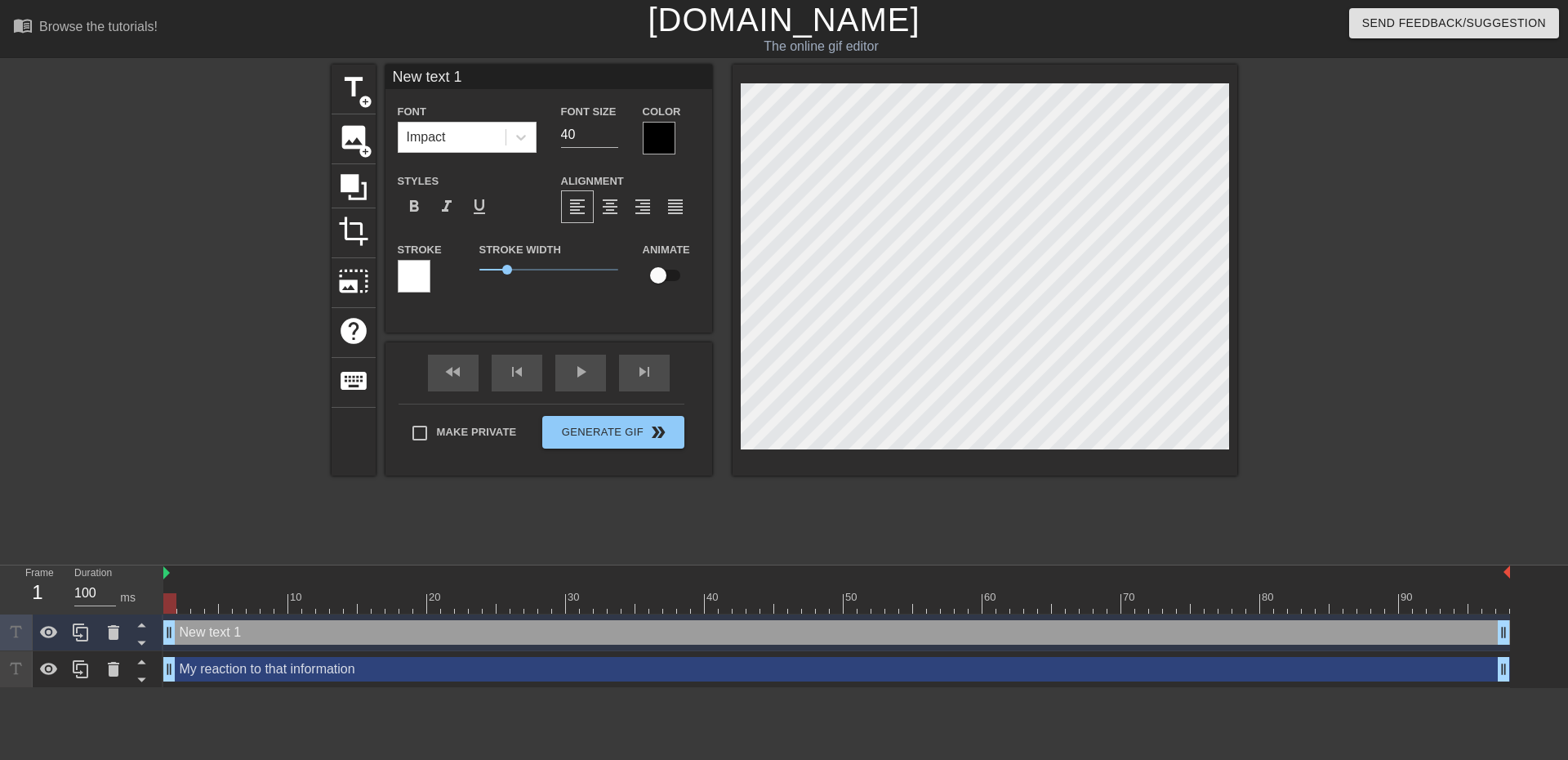
type input "My reaction to that information"
type input "37"
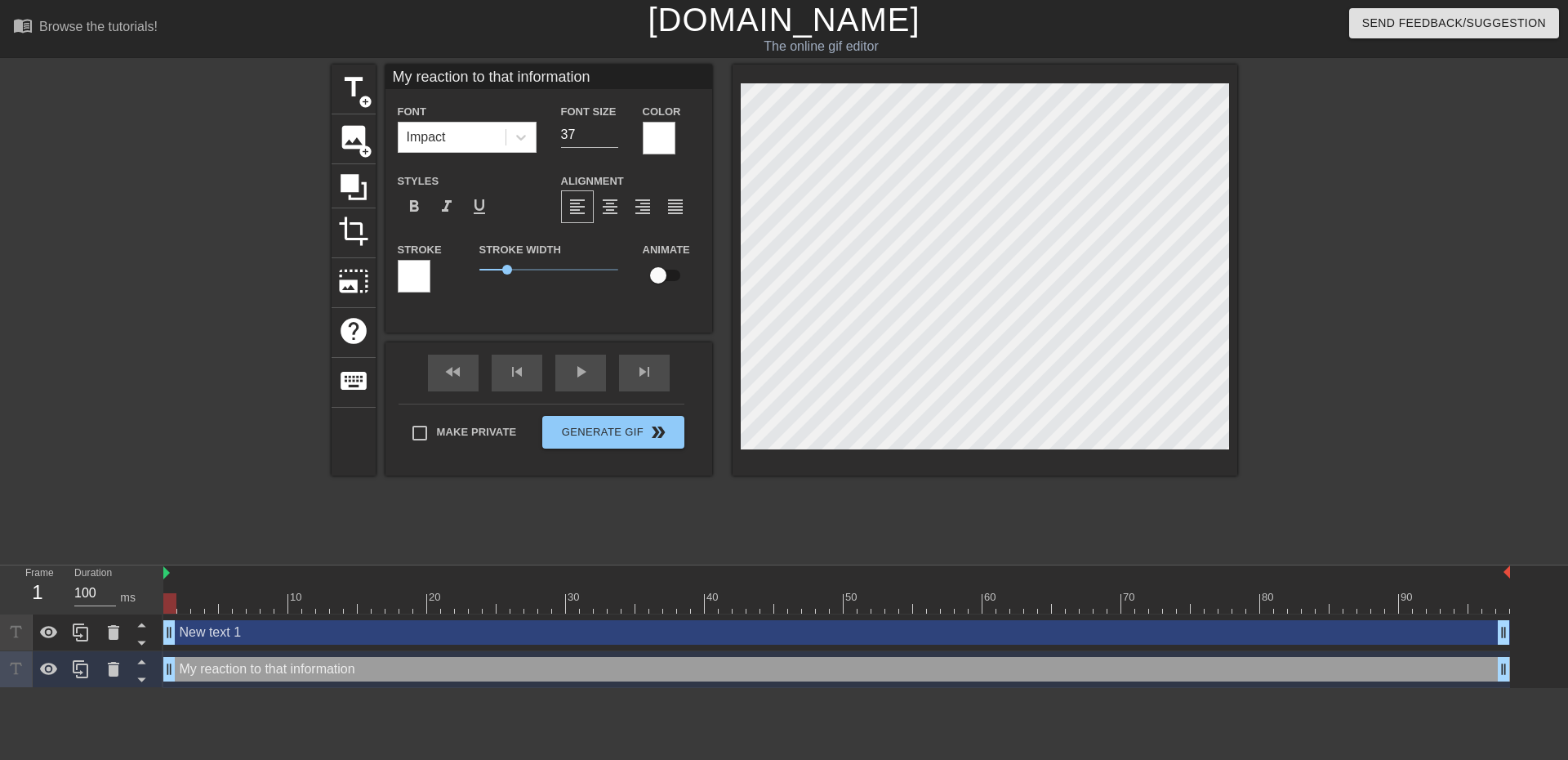
type input "New text 1"
type input "40"
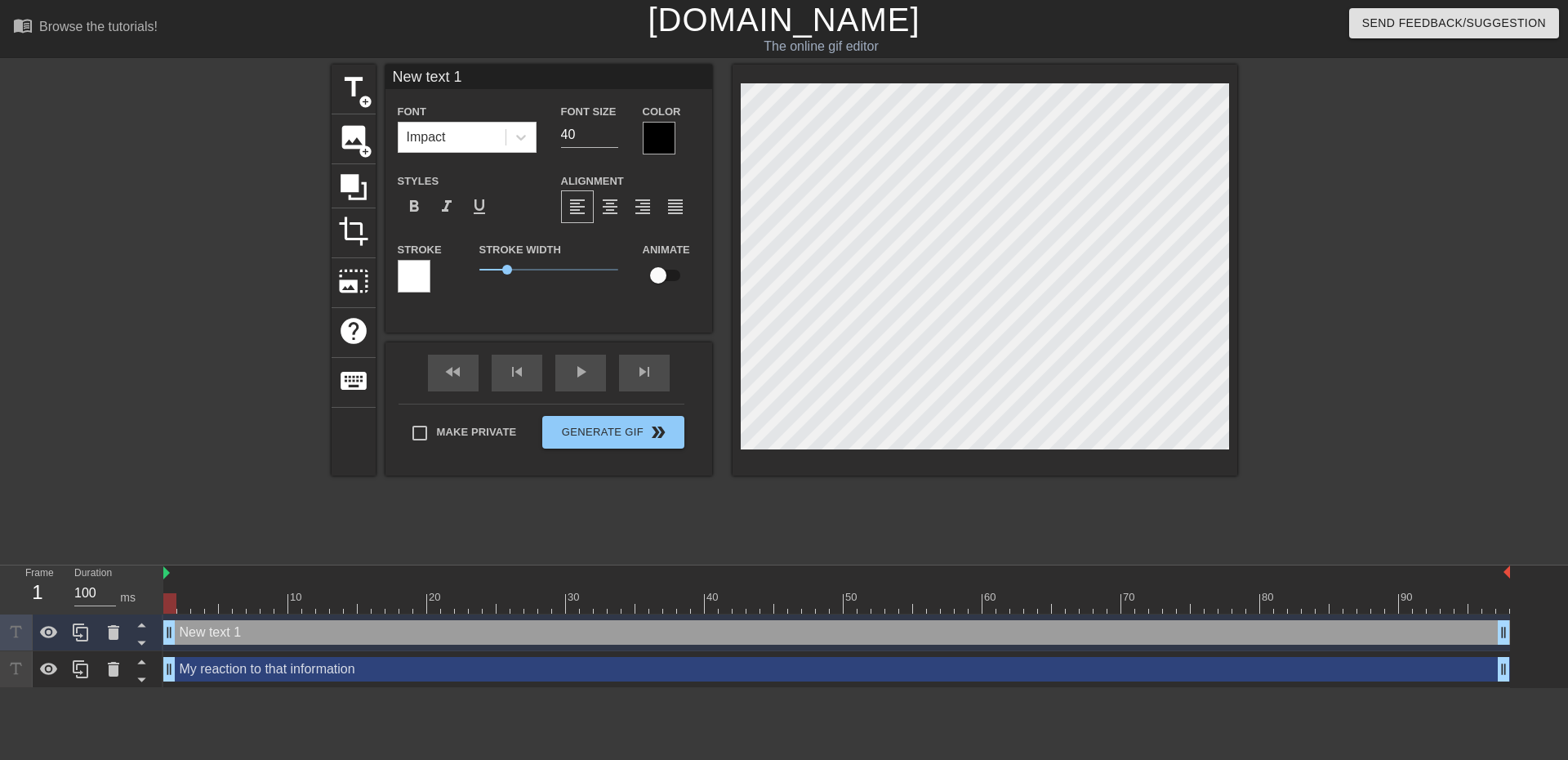
scroll to position [3, 3]
click at [109, 637] on icon at bounding box center [113, 632] width 12 height 15
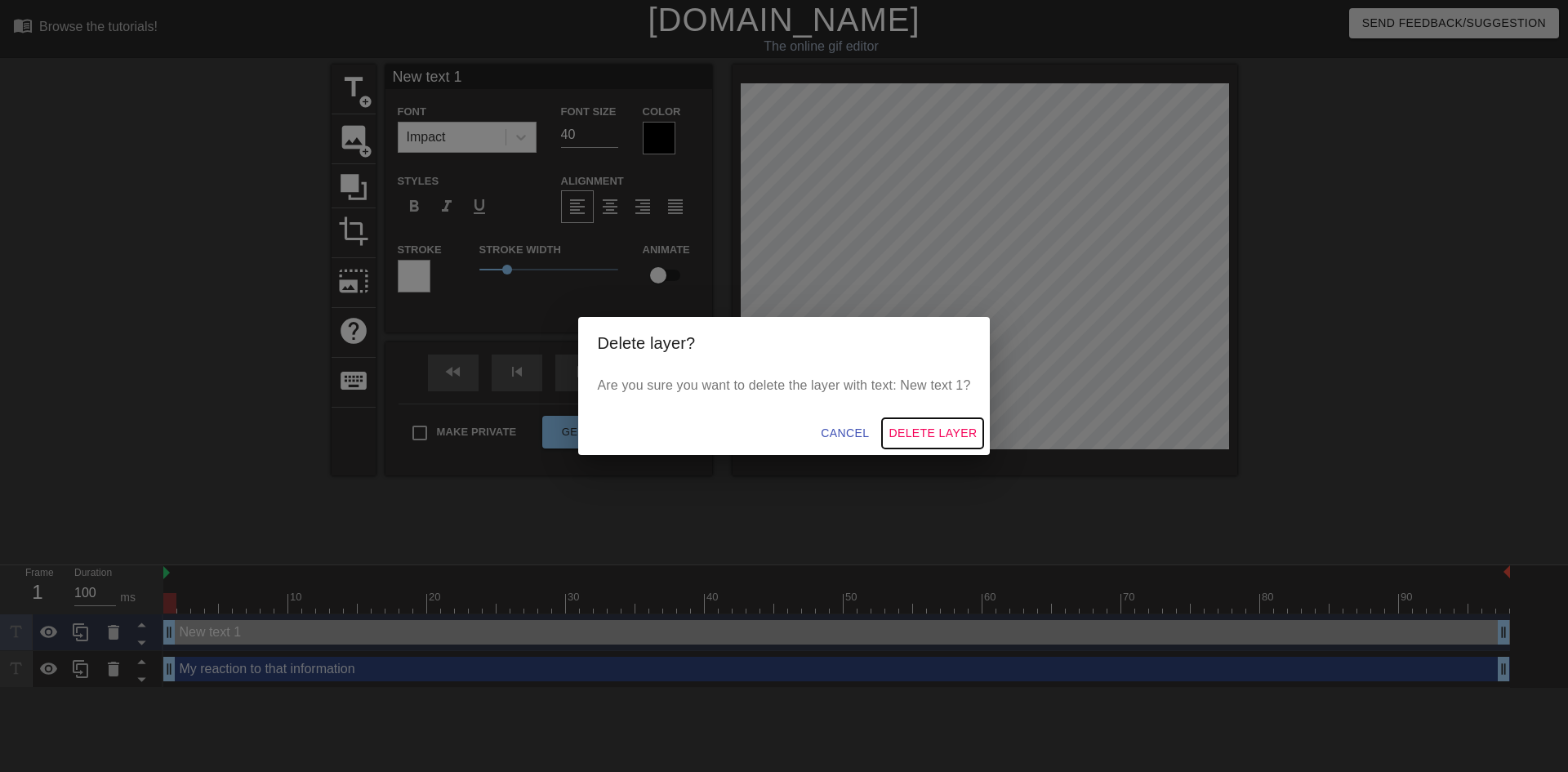
click at [940, 430] on span "Delete Layer" at bounding box center [932, 433] width 88 height 20
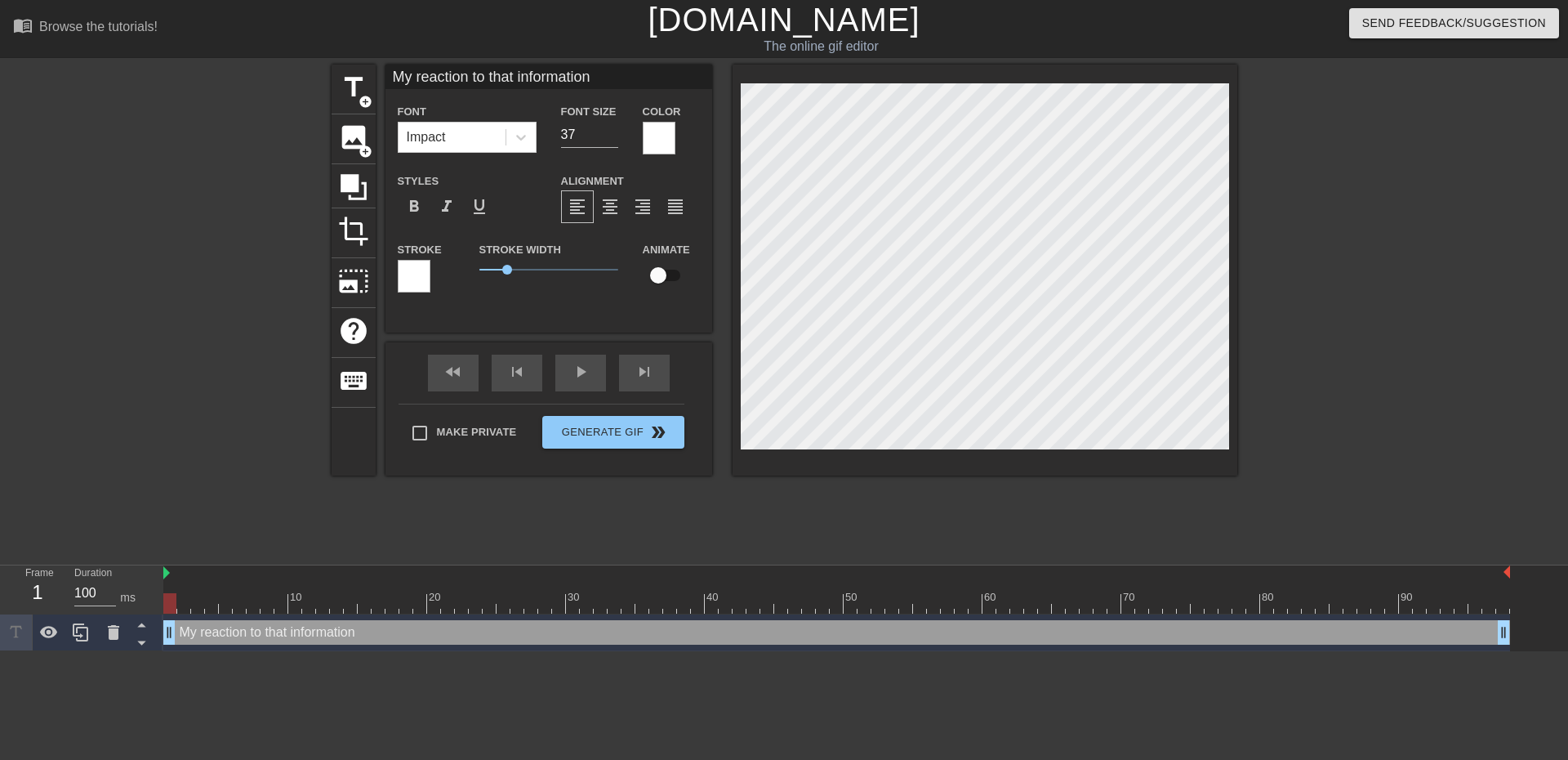
click at [414, 276] on div at bounding box center [413, 276] width 33 height 33
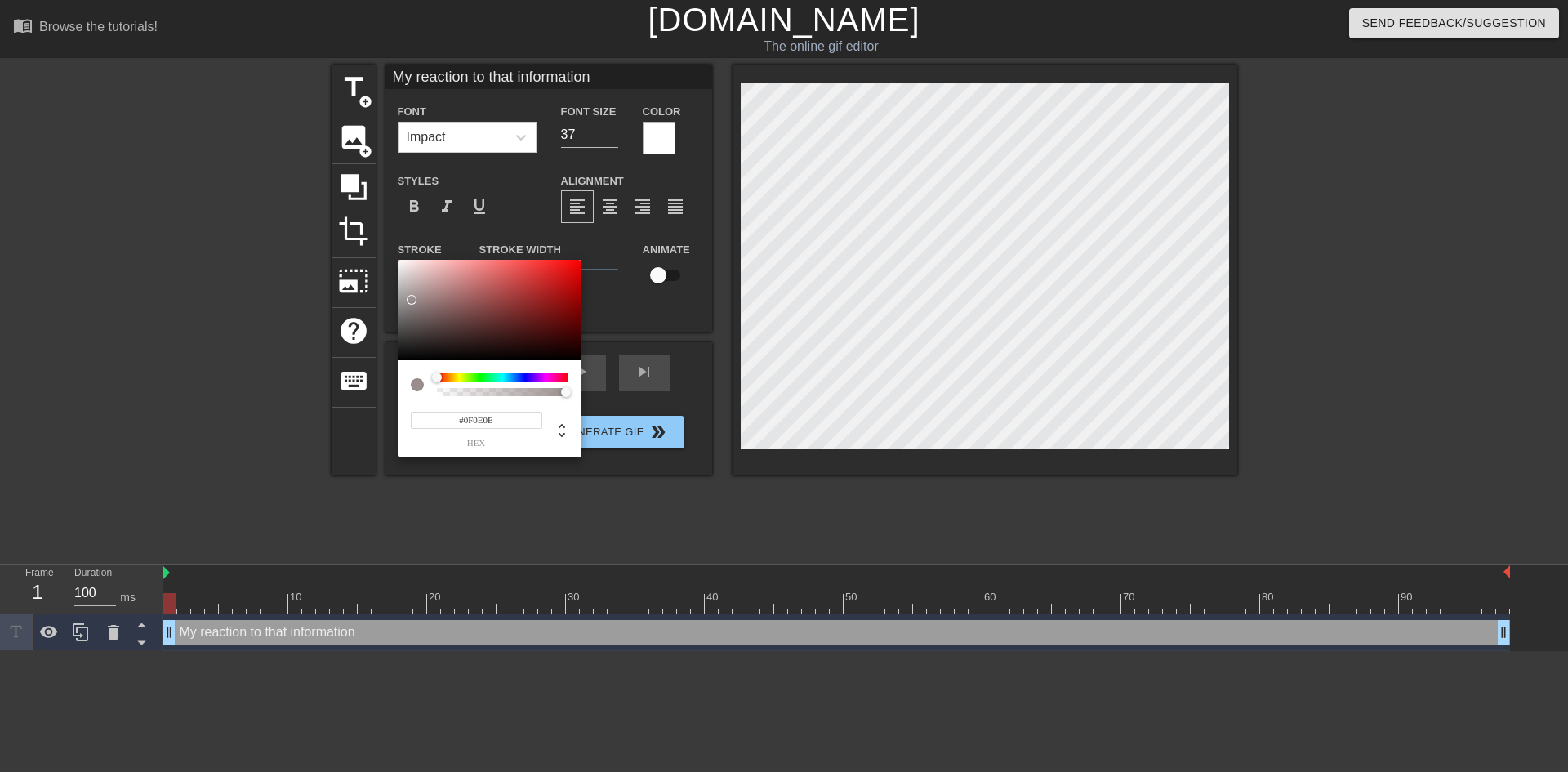
type input "#000000"
drag, startPoint x: 412, startPoint y: 301, endPoint x: 406, endPoint y: 377, distance: 76.2
click at [406, 377] on div "#000000 hex" at bounding box center [489, 358] width 184 height 198
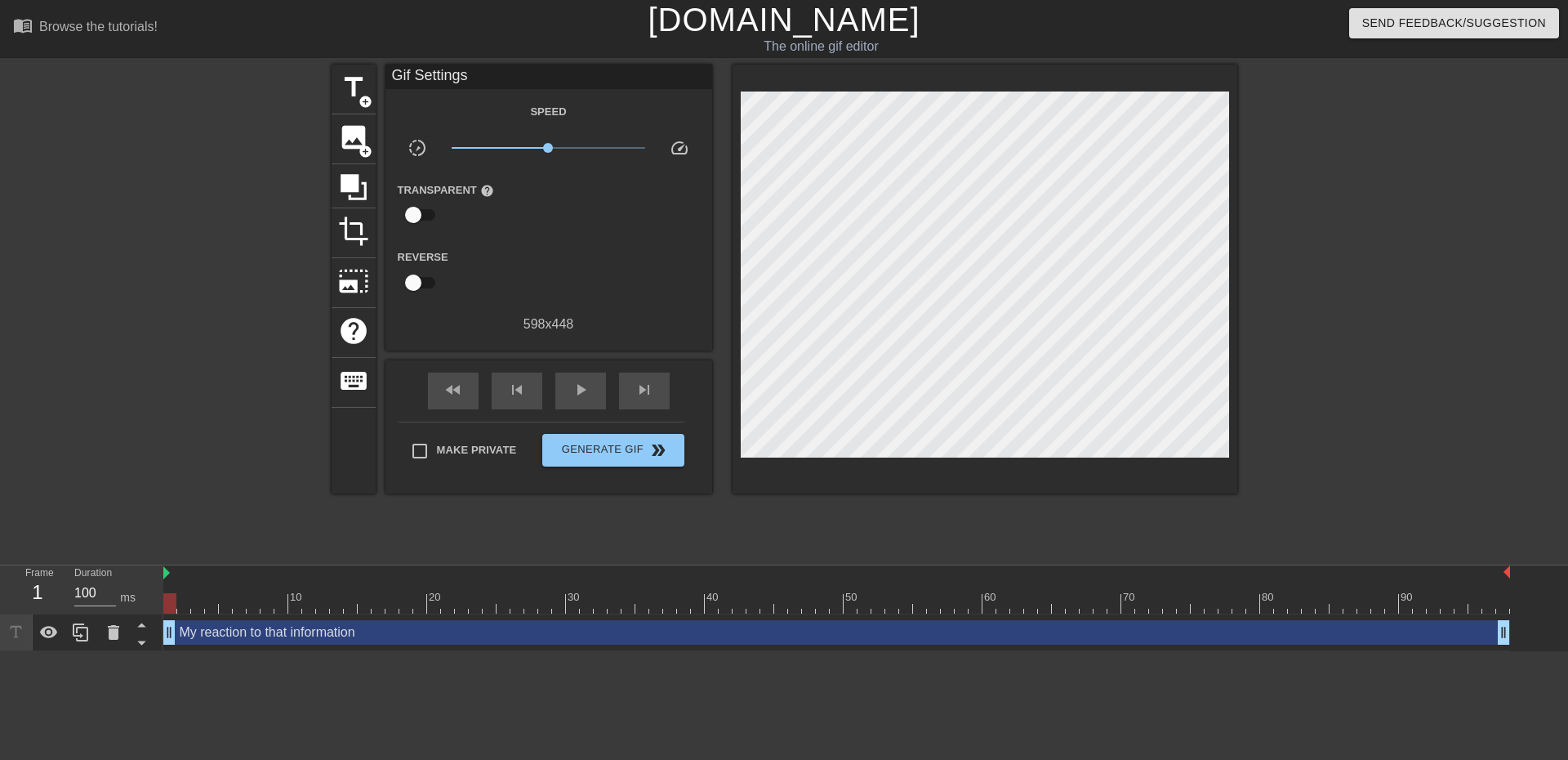
click at [1283, 176] on div at bounding box center [1380, 309] width 245 height 490
click at [590, 449] on span "Generate Gif double_arrow" at bounding box center [612, 450] width 128 height 20
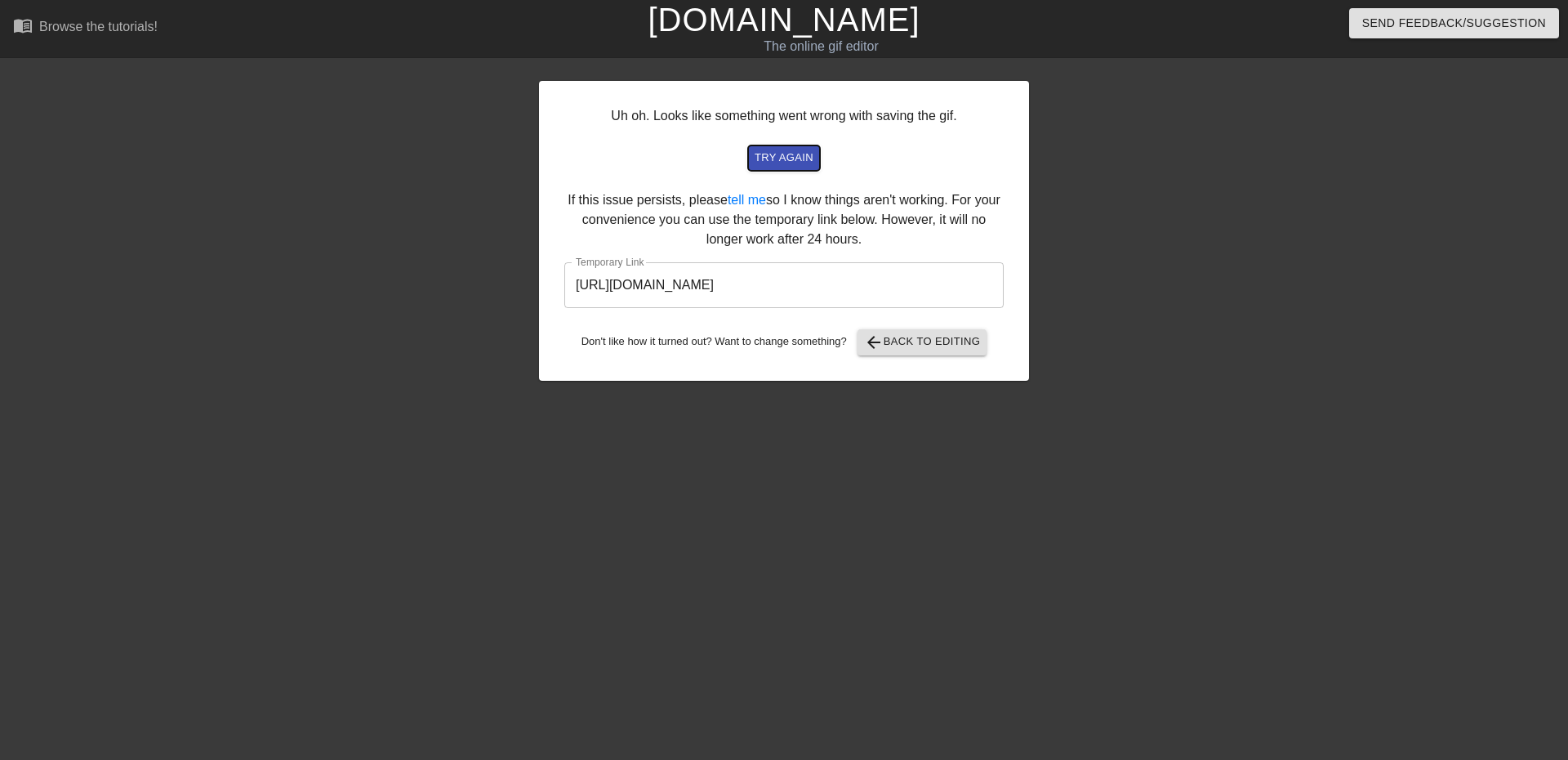
click at [771, 150] on span "try again" at bounding box center [784, 157] width 59 height 19
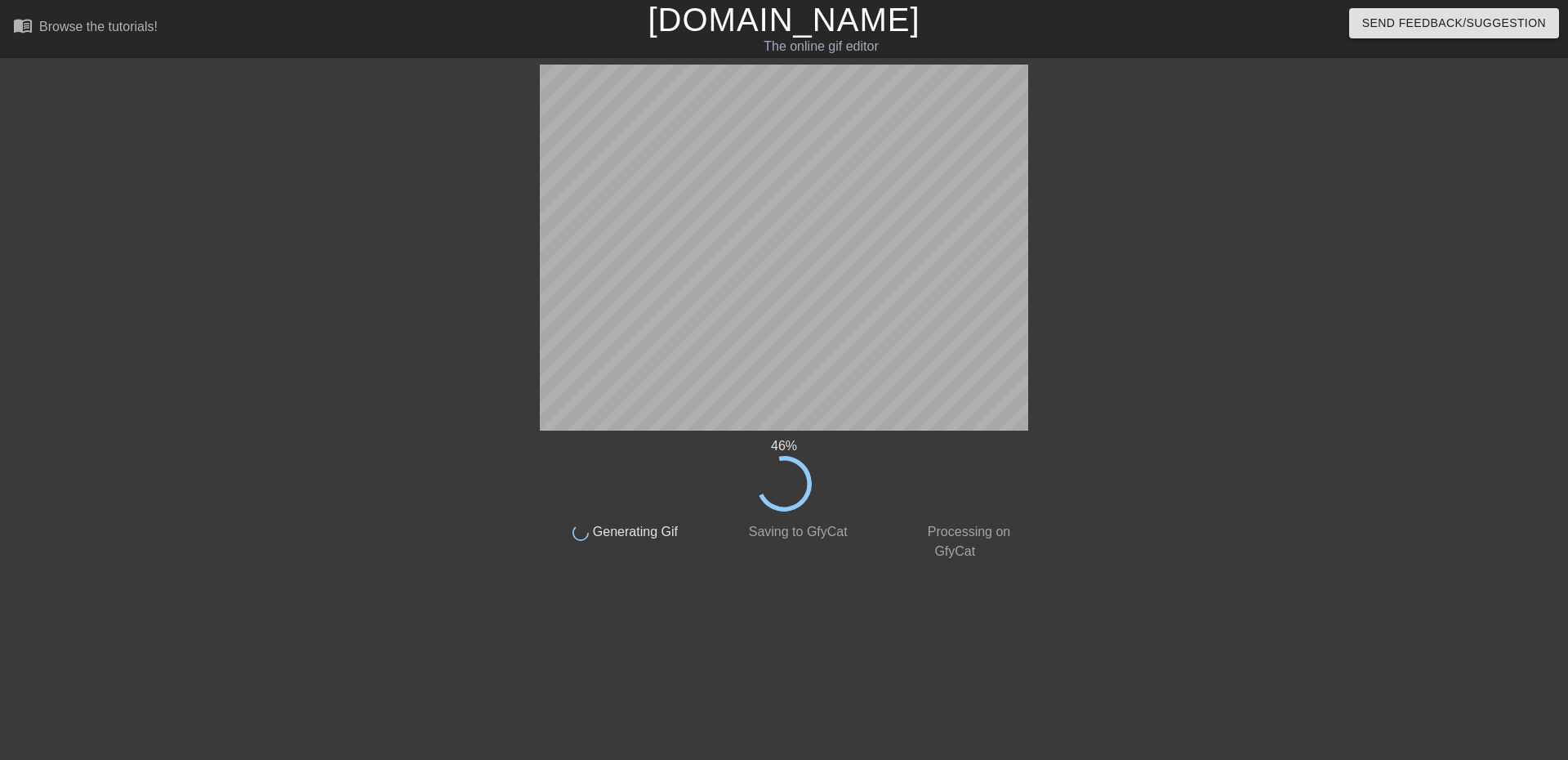
click at [1113, 282] on div at bounding box center [1171, 309] width 245 height 490
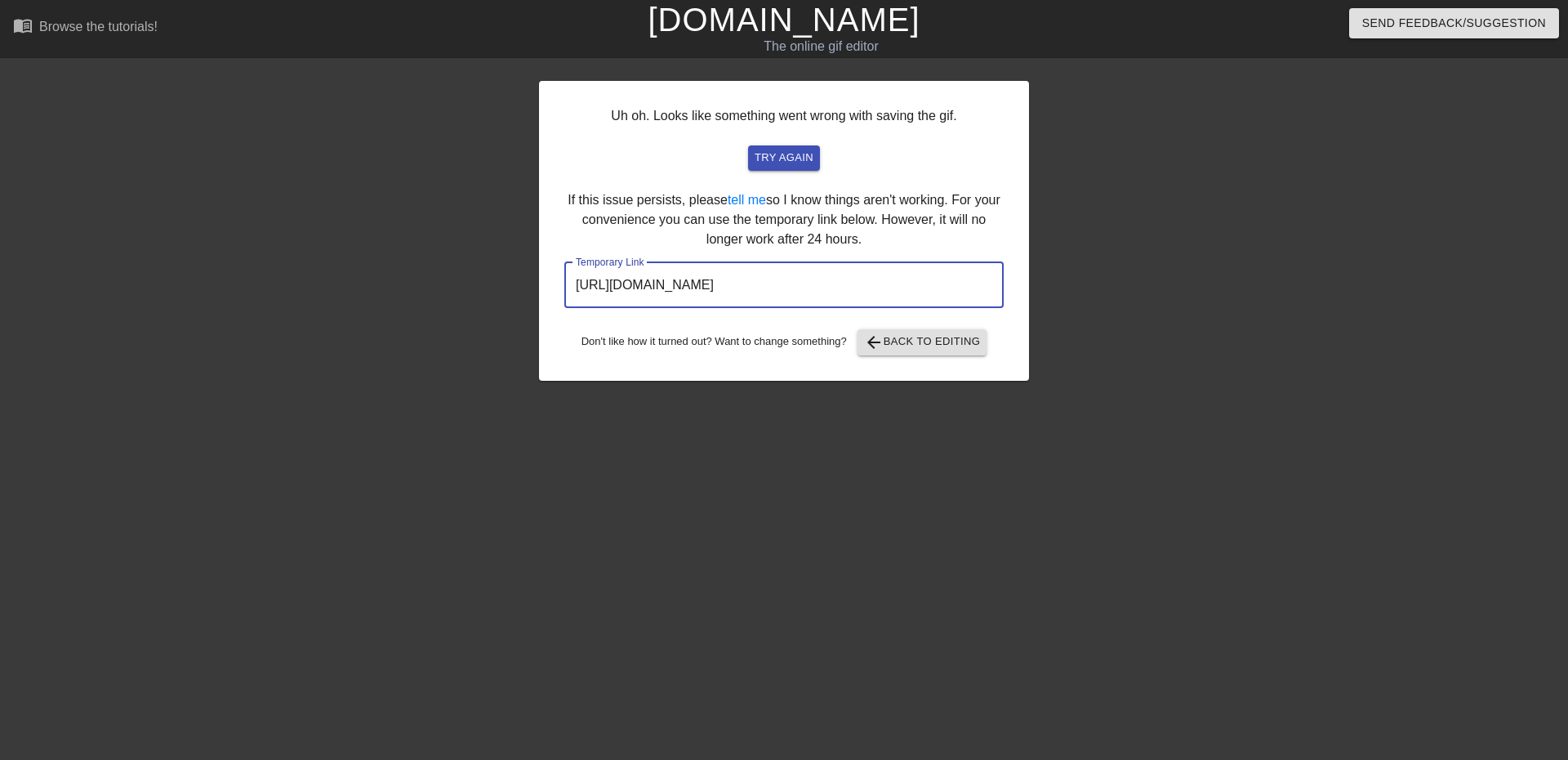
drag, startPoint x: 932, startPoint y: 284, endPoint x: 558, endPoint y: 307, distance: 374.7
click at [558, 307] on div "Uh oh. Looks like something went wrong with saving the gif. try again If this i…" at bounding box center [783, 230] width 490 height 300
